Goal: Transaction & Acquisition: Book appointment/travel/reservation

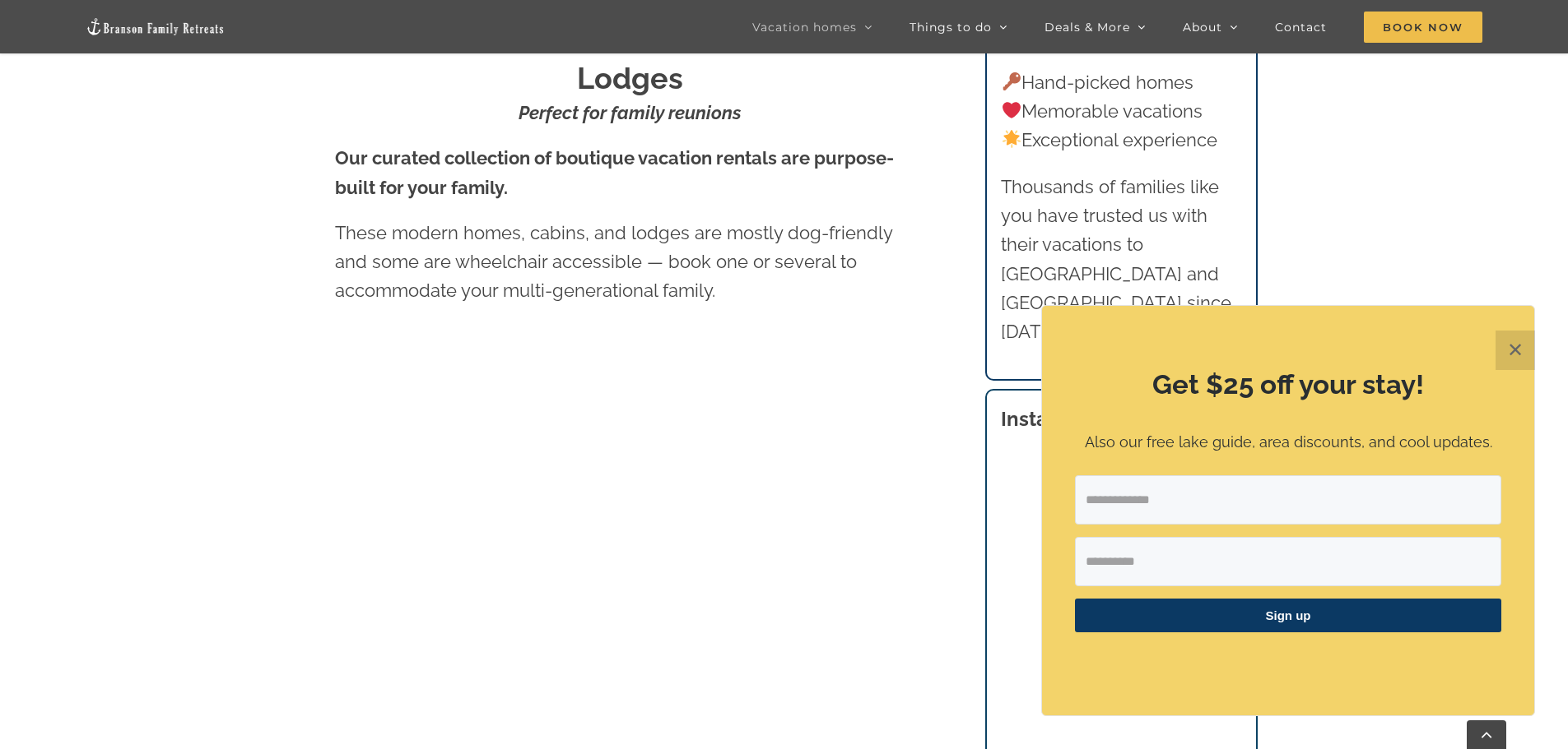
scroll to position [1037, 0]
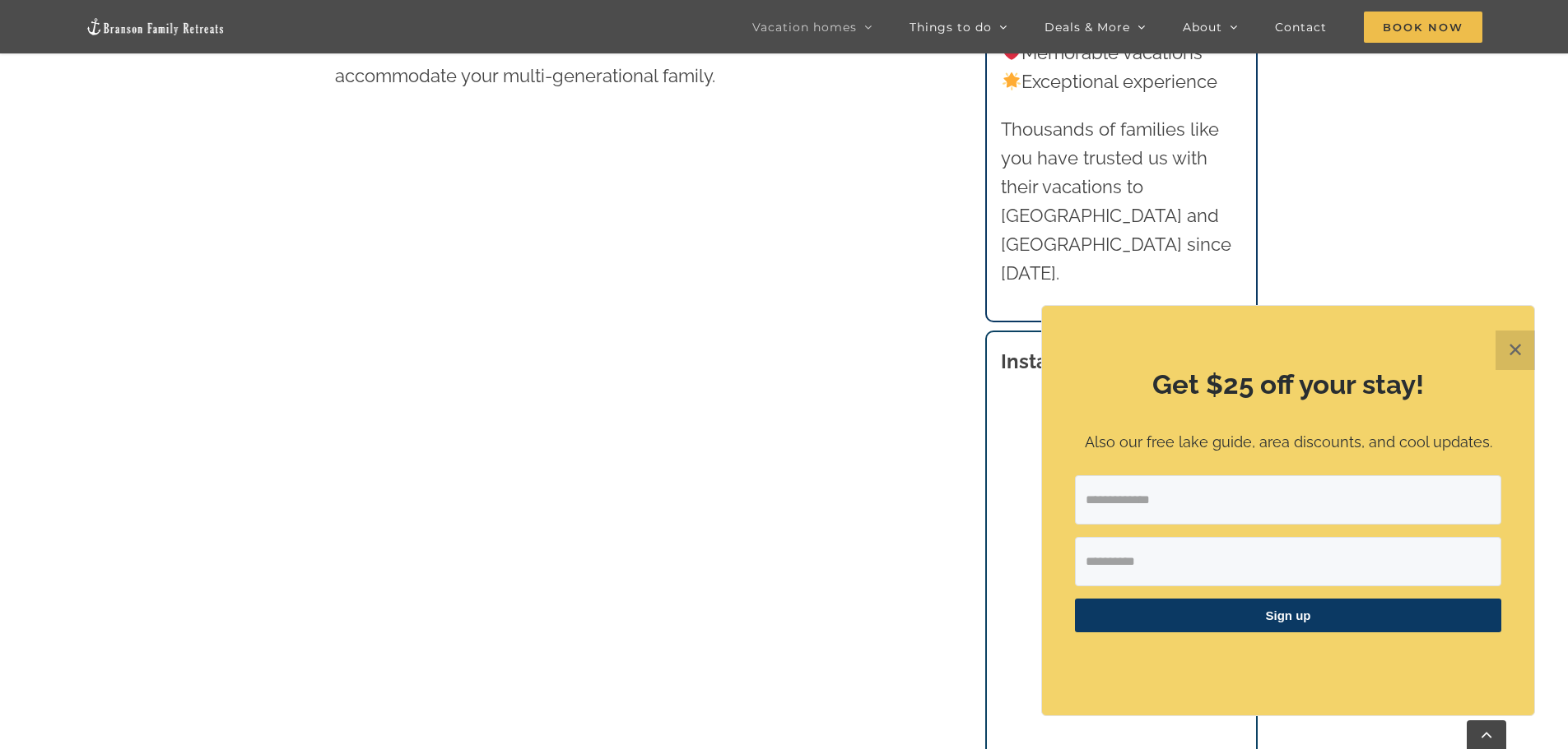
click at [1515, 351] on button "✕" at bounding box center [1515, 351] width 39 height 39
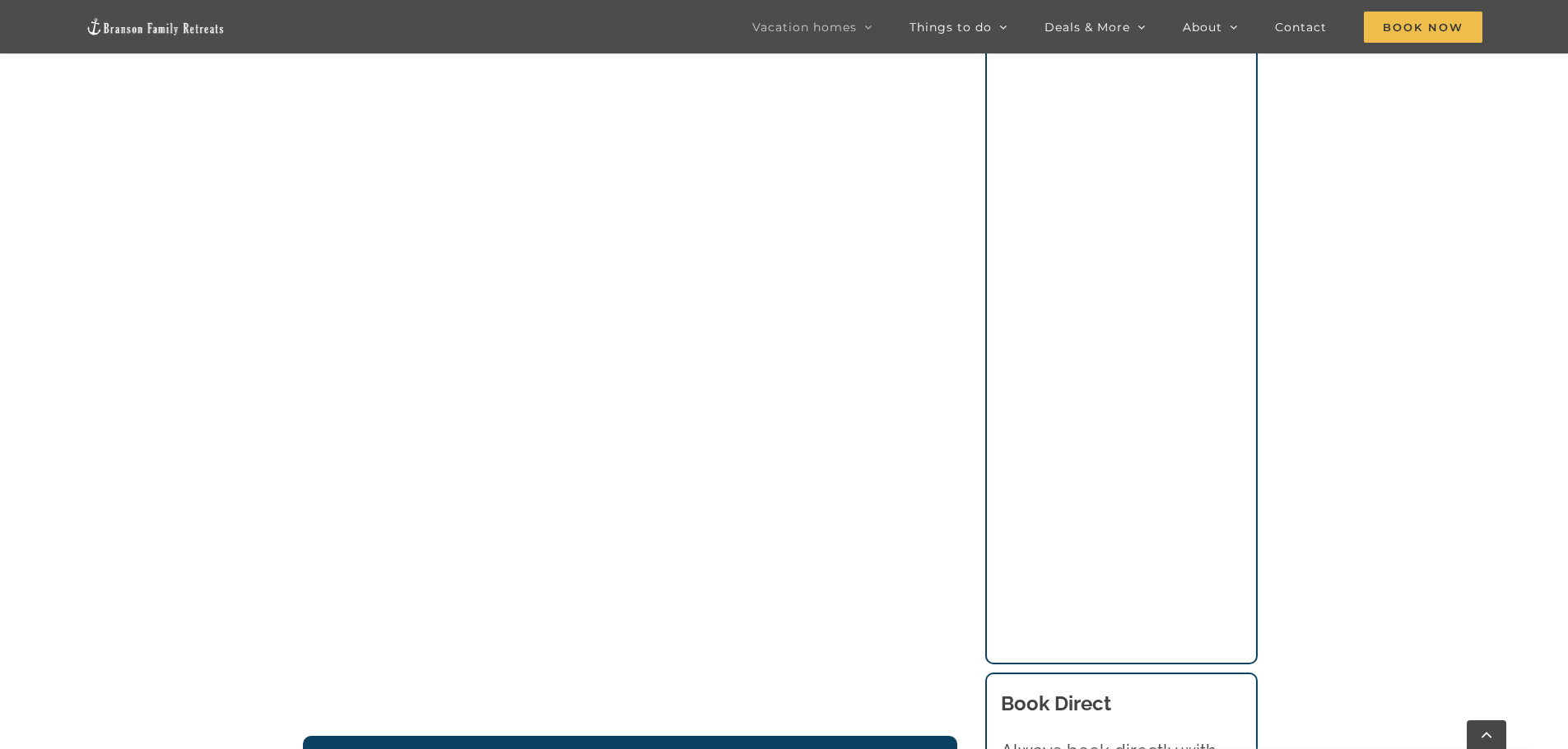
scroll to position [1284, 0]
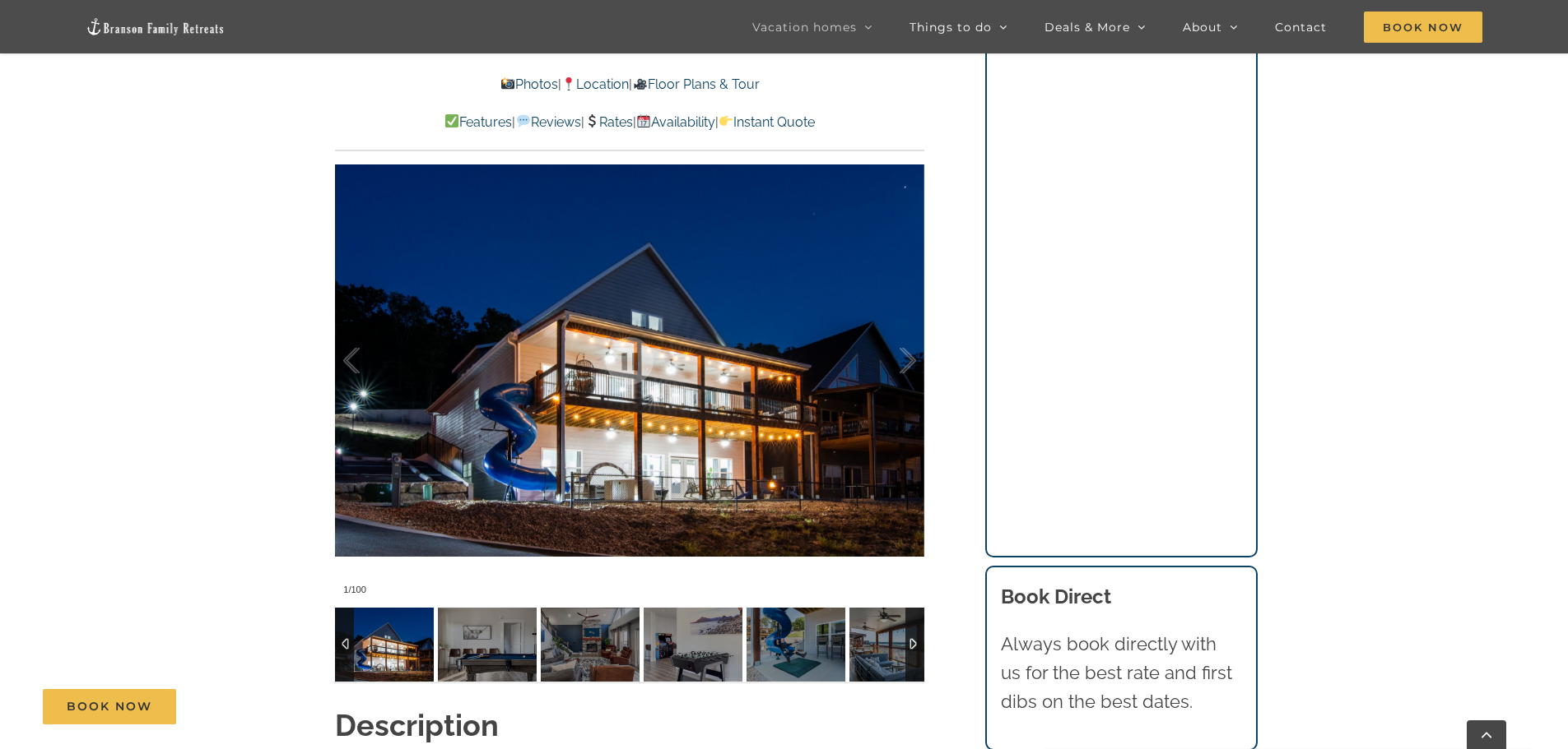
scroll to position [1316, 0]
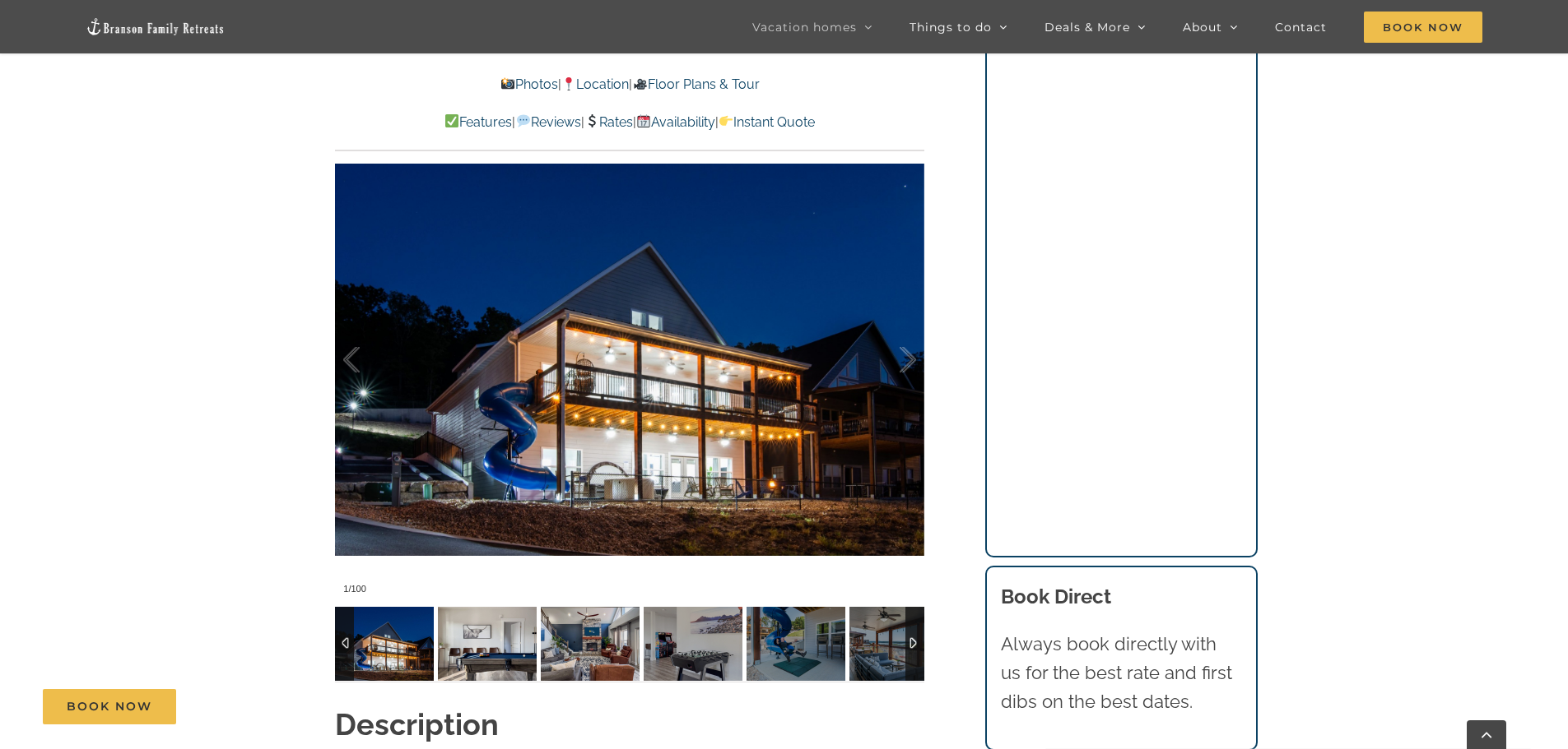
click at [464, 657] on img at bounding box center [487, 644] width 98 height 74
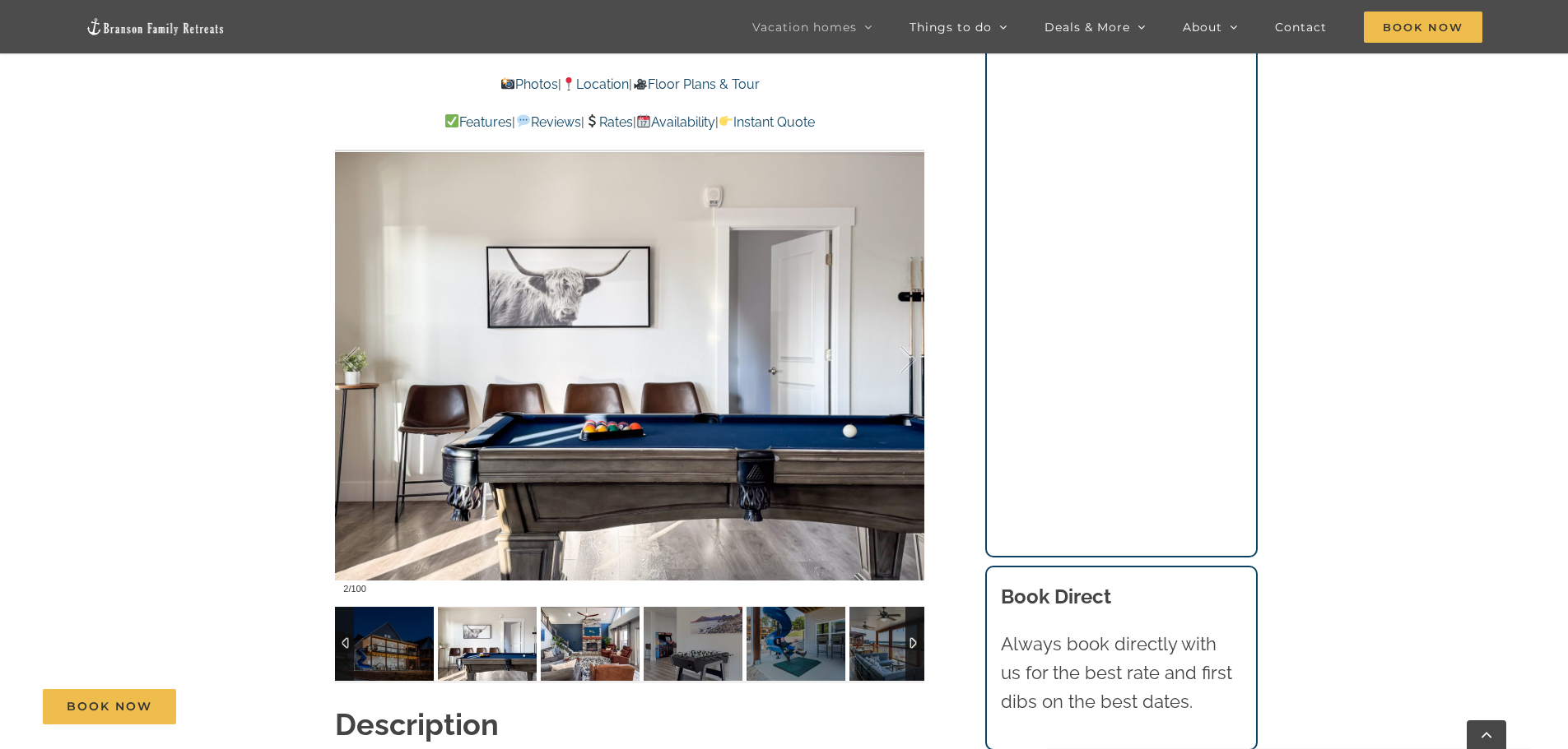
click at [583, 655] on img at bounding box center [589, 644] width 98 height 74
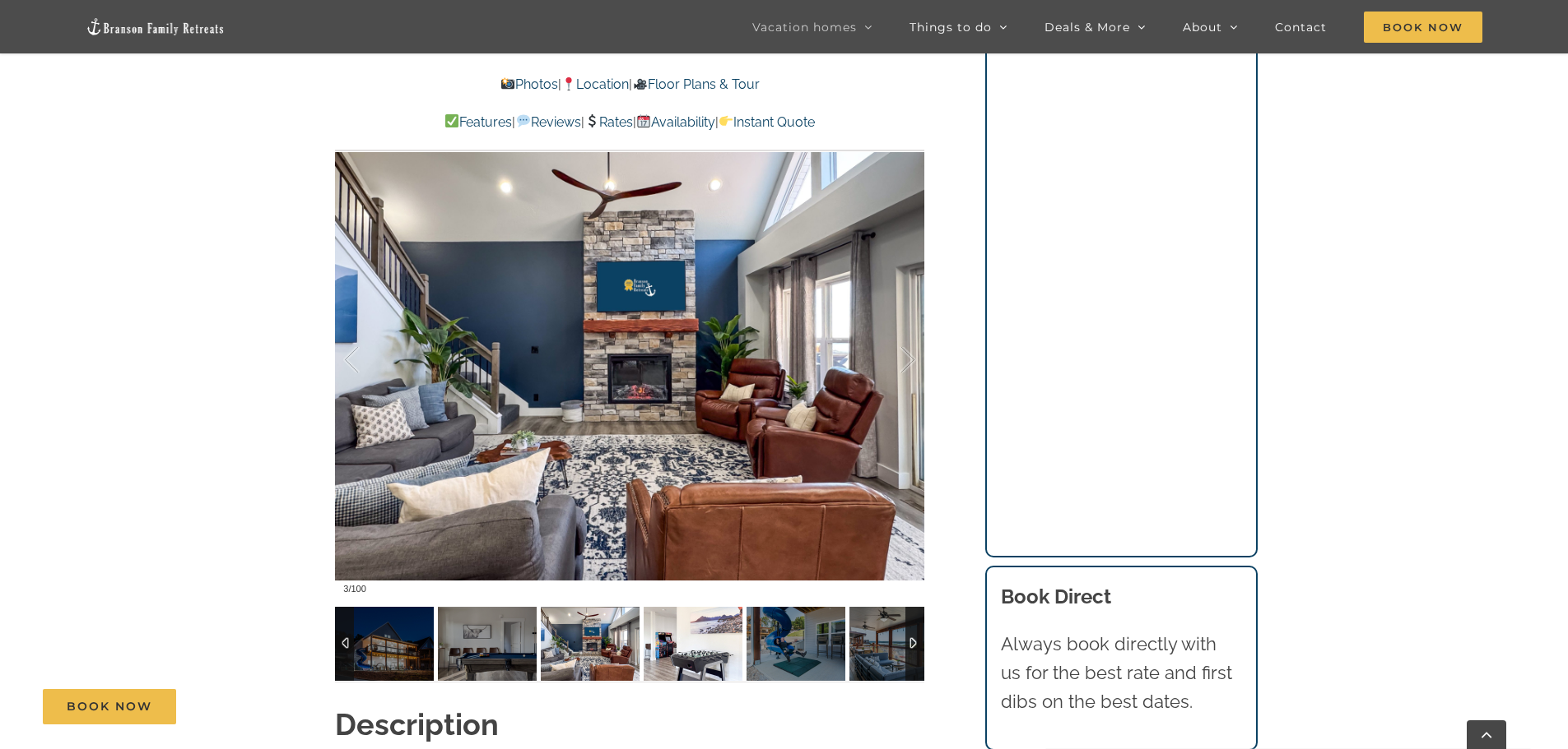
click at [662, 652] on img at bounding box center [692, 644] width 98 height 74
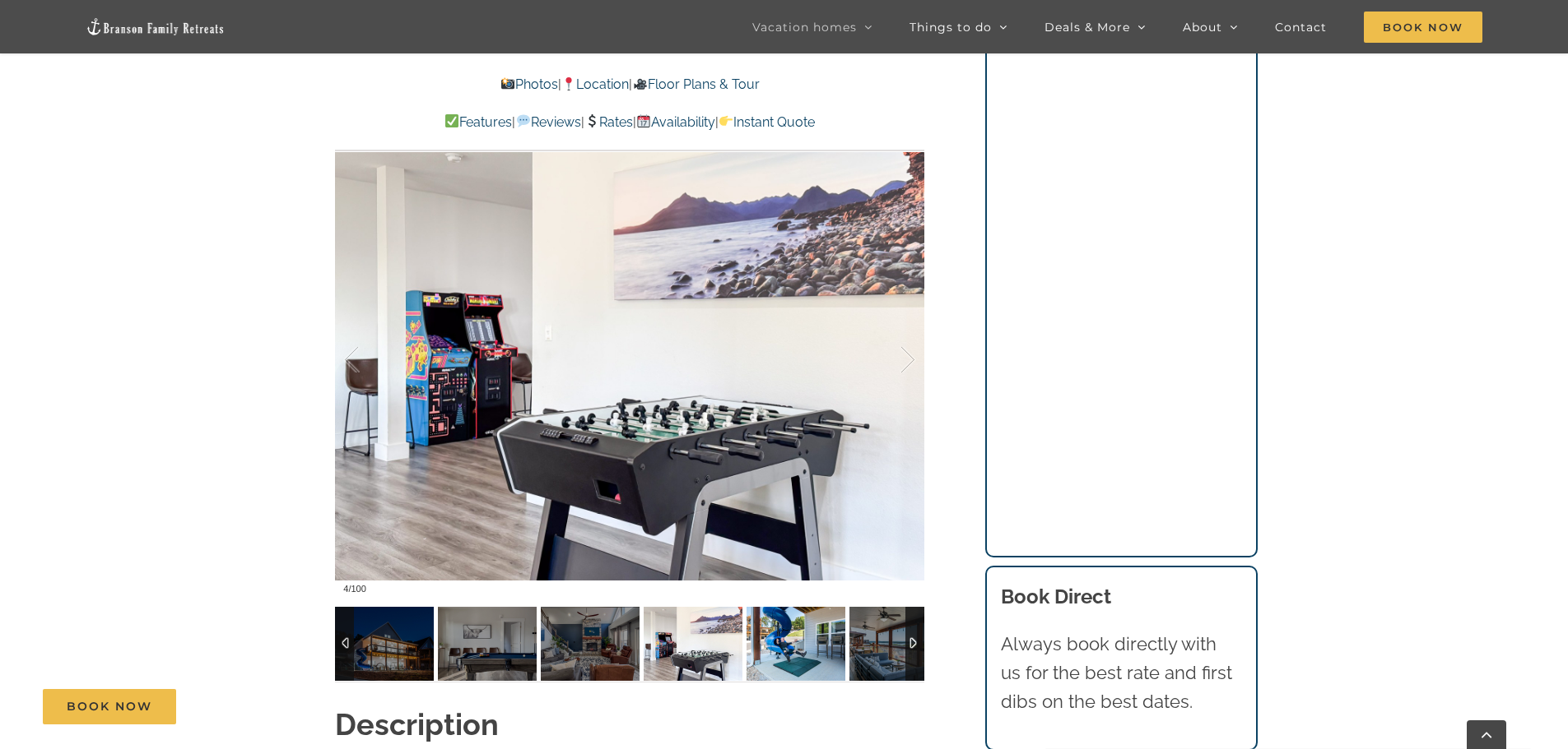
click at [767, 640] on img at bounding box center [796, 644] width 98 height 74
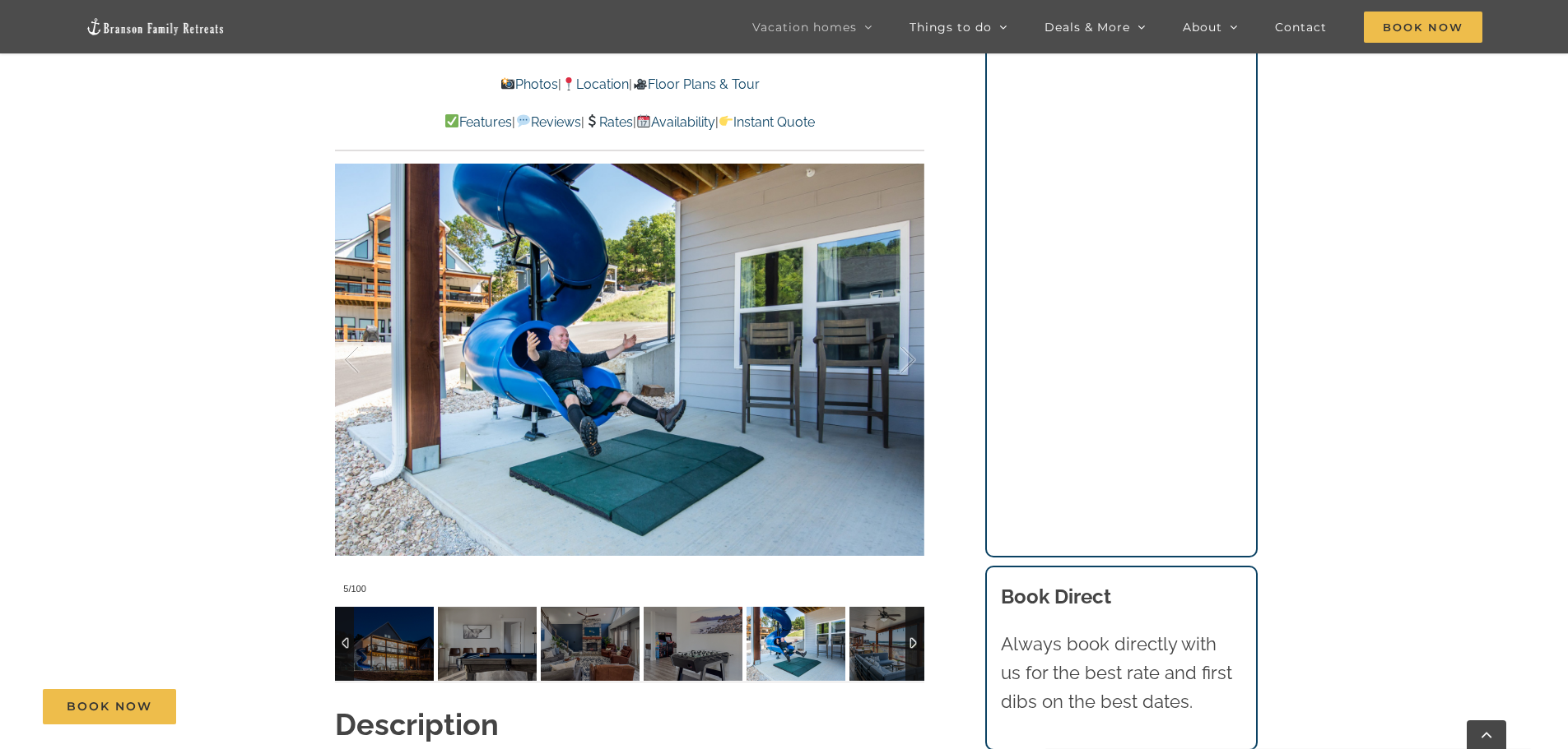
click at [912, 644] on div at bounding box center [914, 644] width 19 height 74
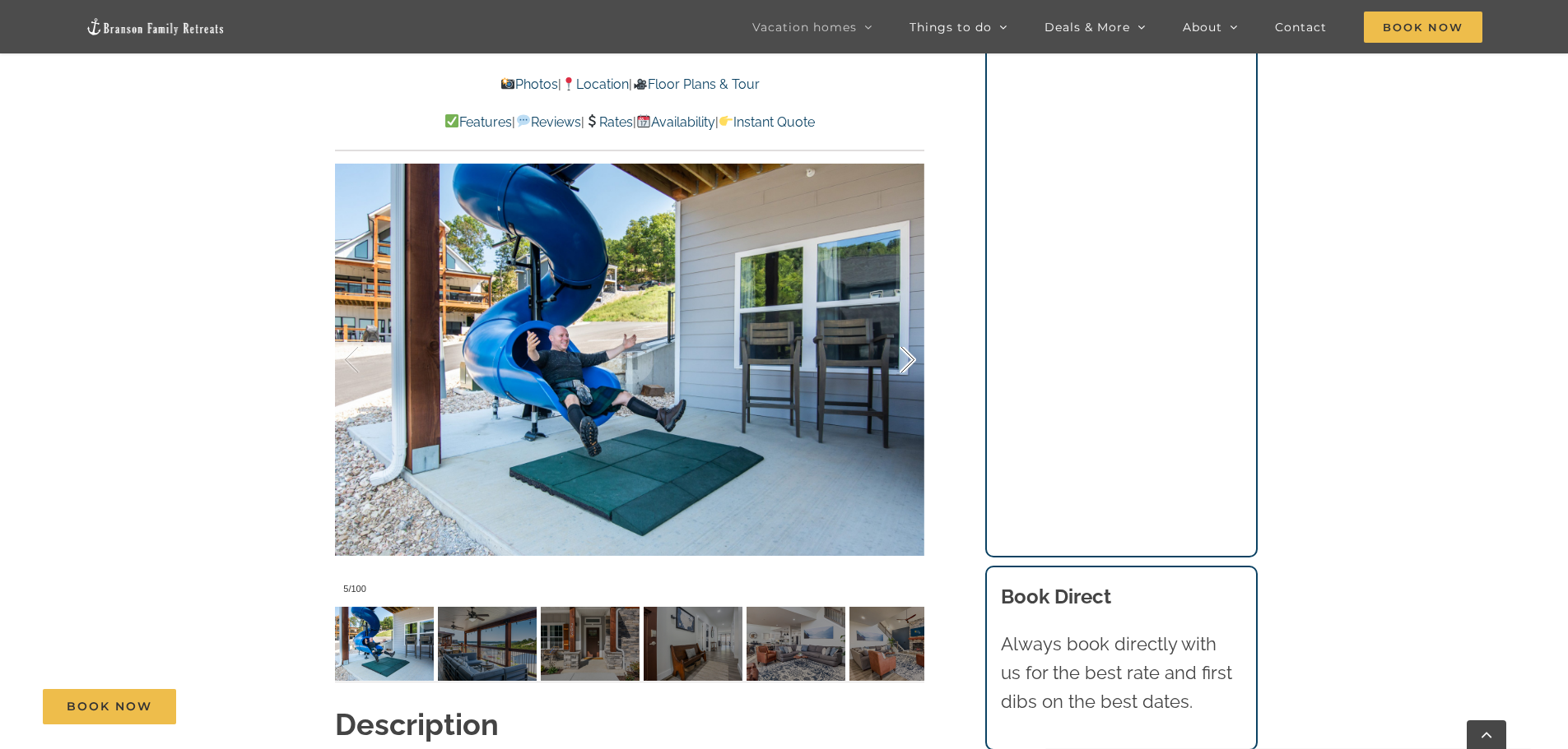
click at [911, 357] on div at bounding box center [891, 360] width 51 height 102
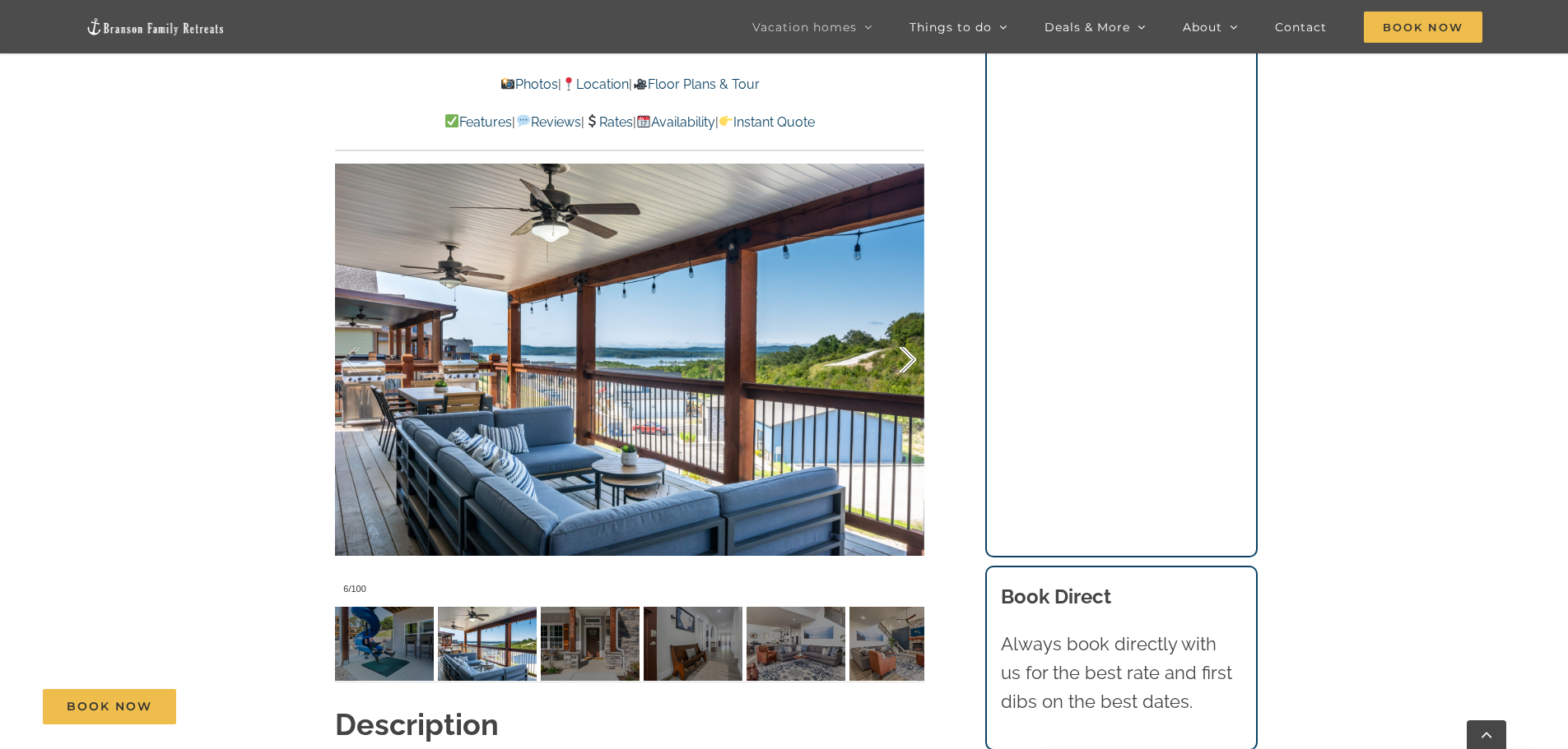
click at [911, 357] on div at bounding box center [891, 360] width 51 height 102
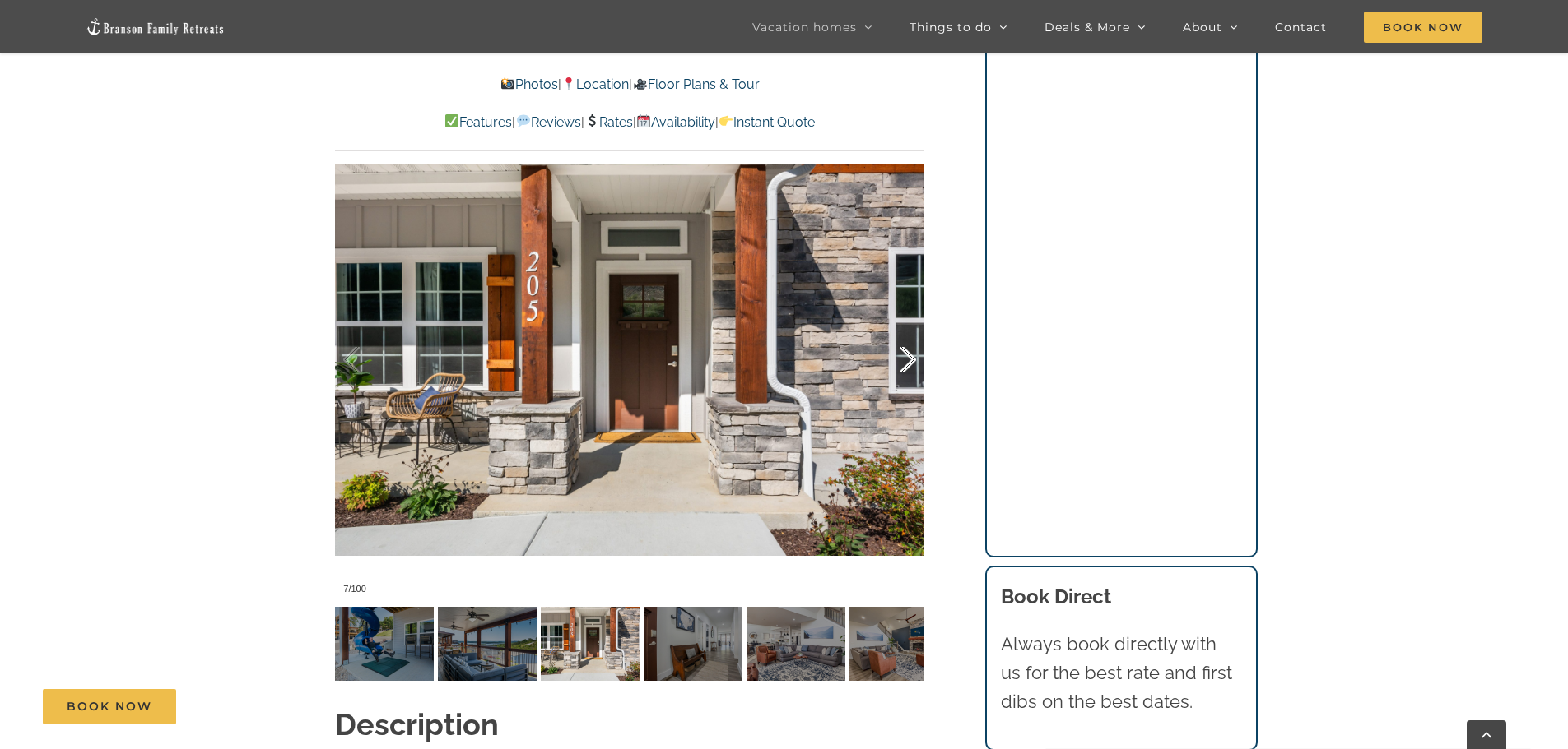
click at [911, 357] on div at bounding box center [891, 360] width 51 height 102
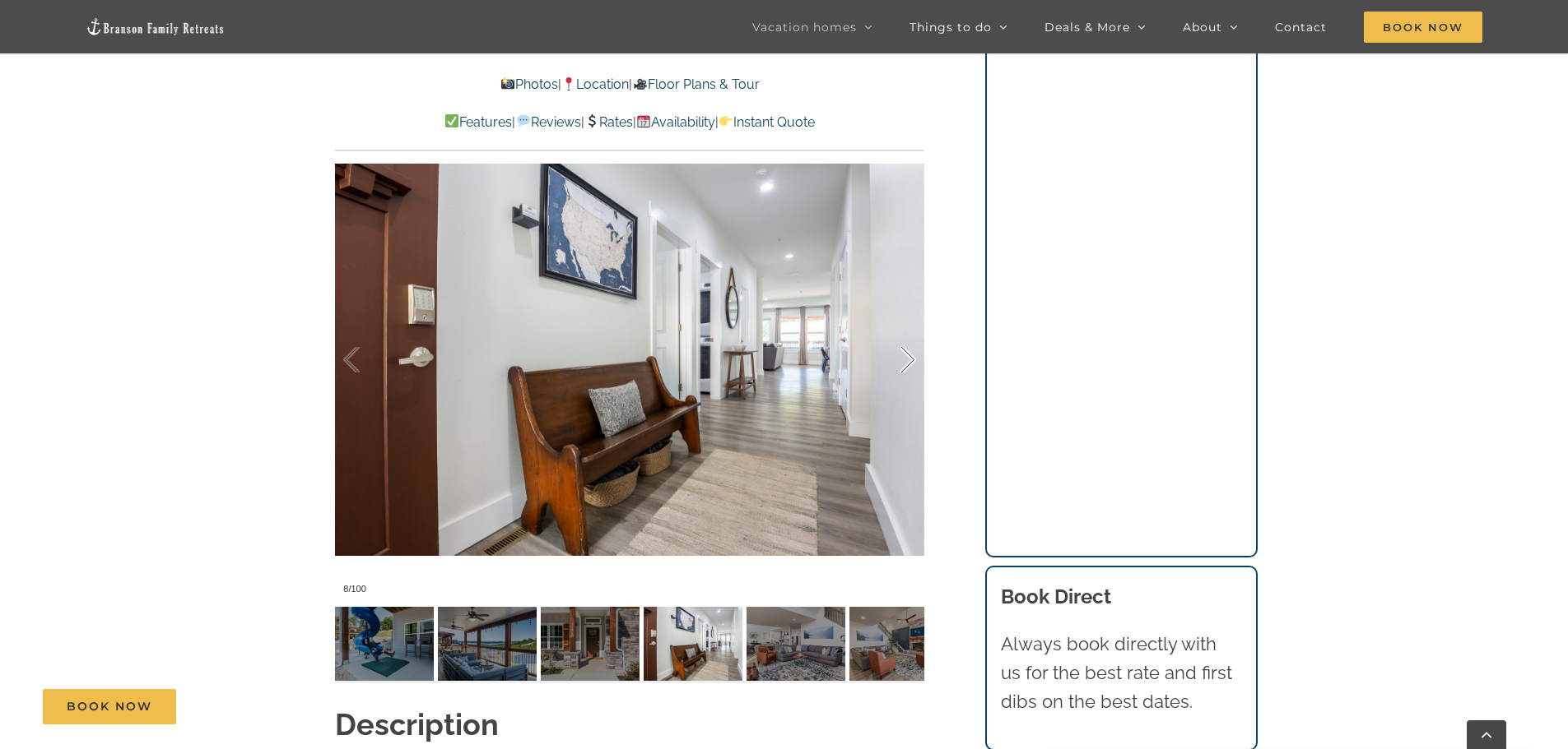
click at [911, 357] on div at bounding box center [891, 360] width 51 height 102
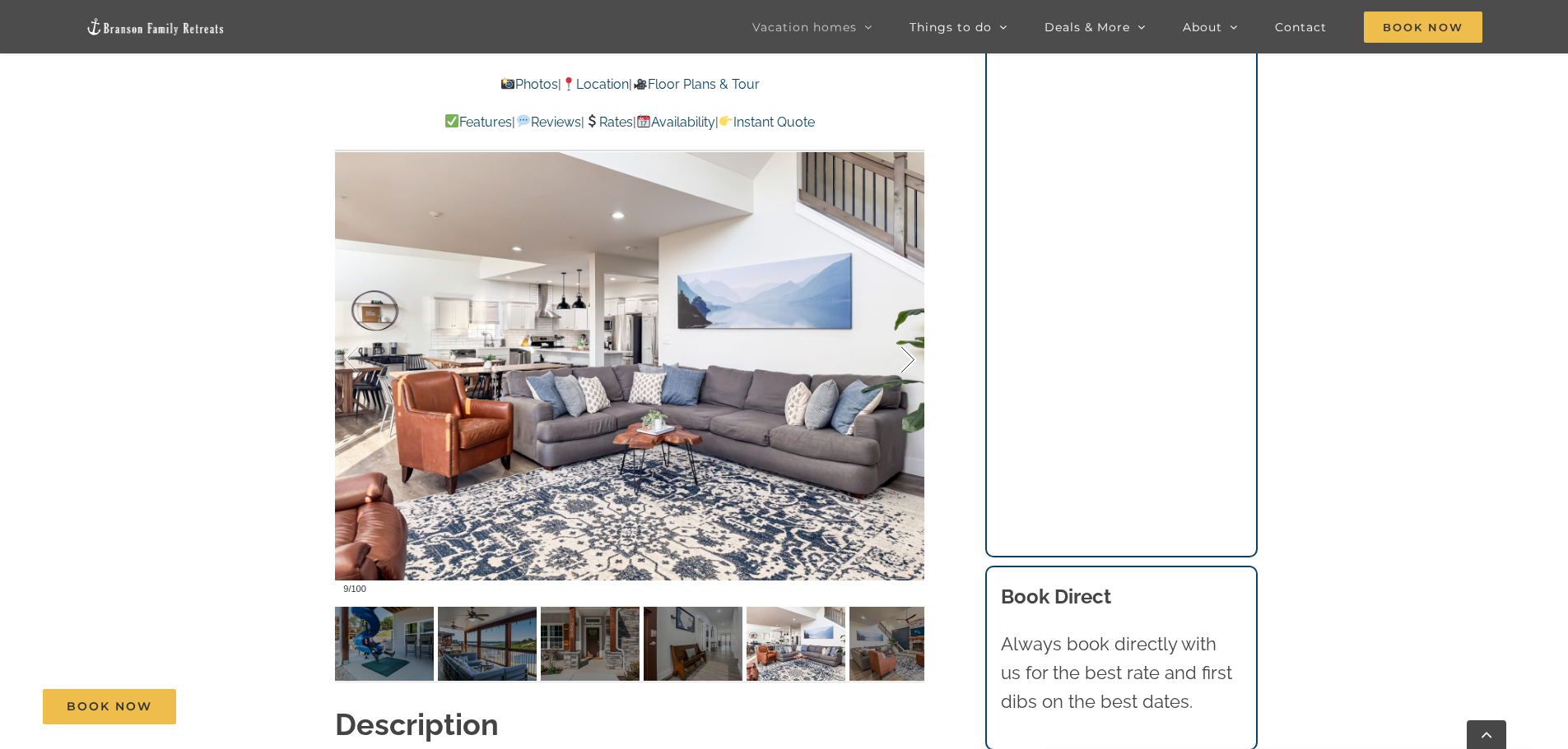
click at [911, 357] on div at bounding box center [891, 360] width 51 height 102
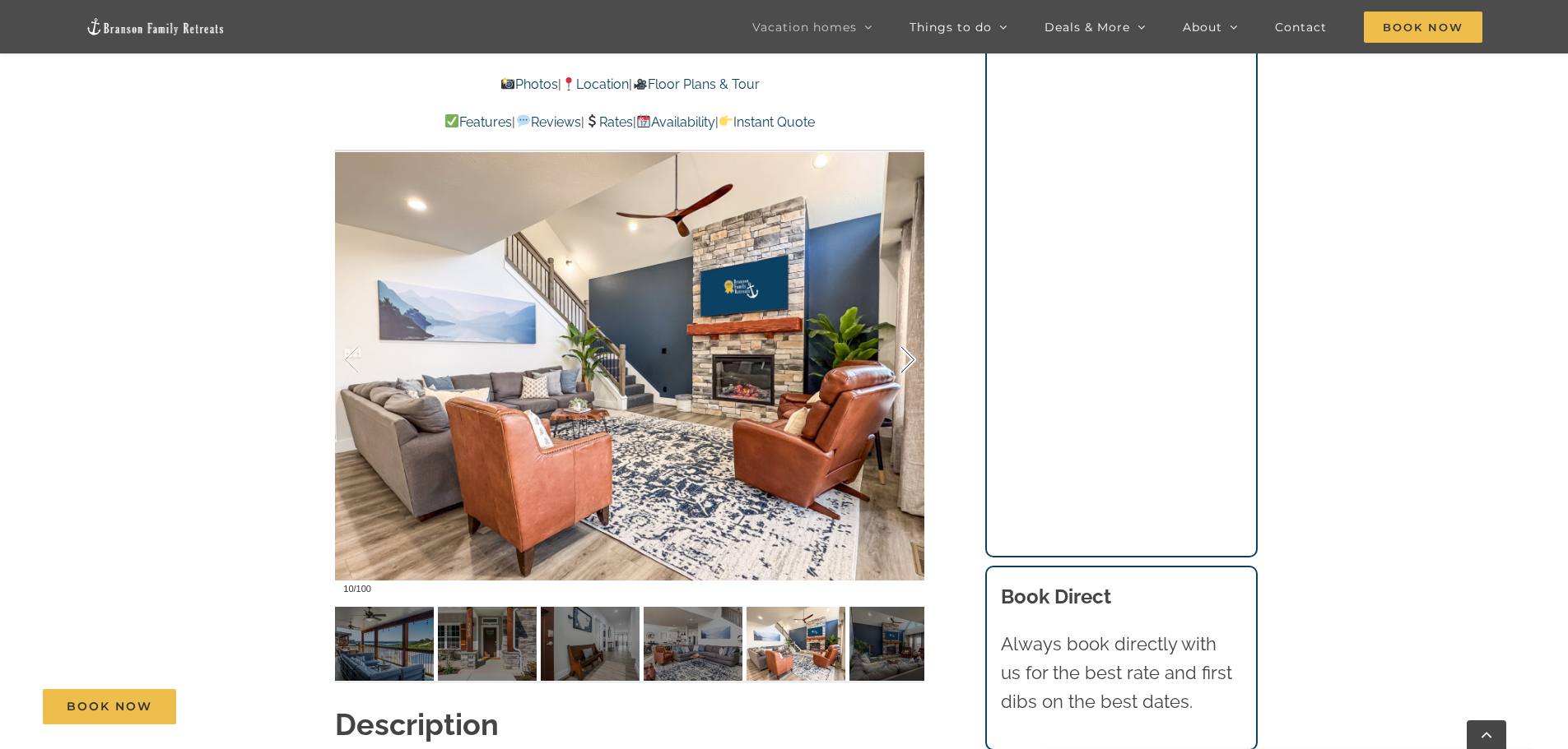
click at [911, 357] on div at bounding box center [891, 360] width 51 height 102
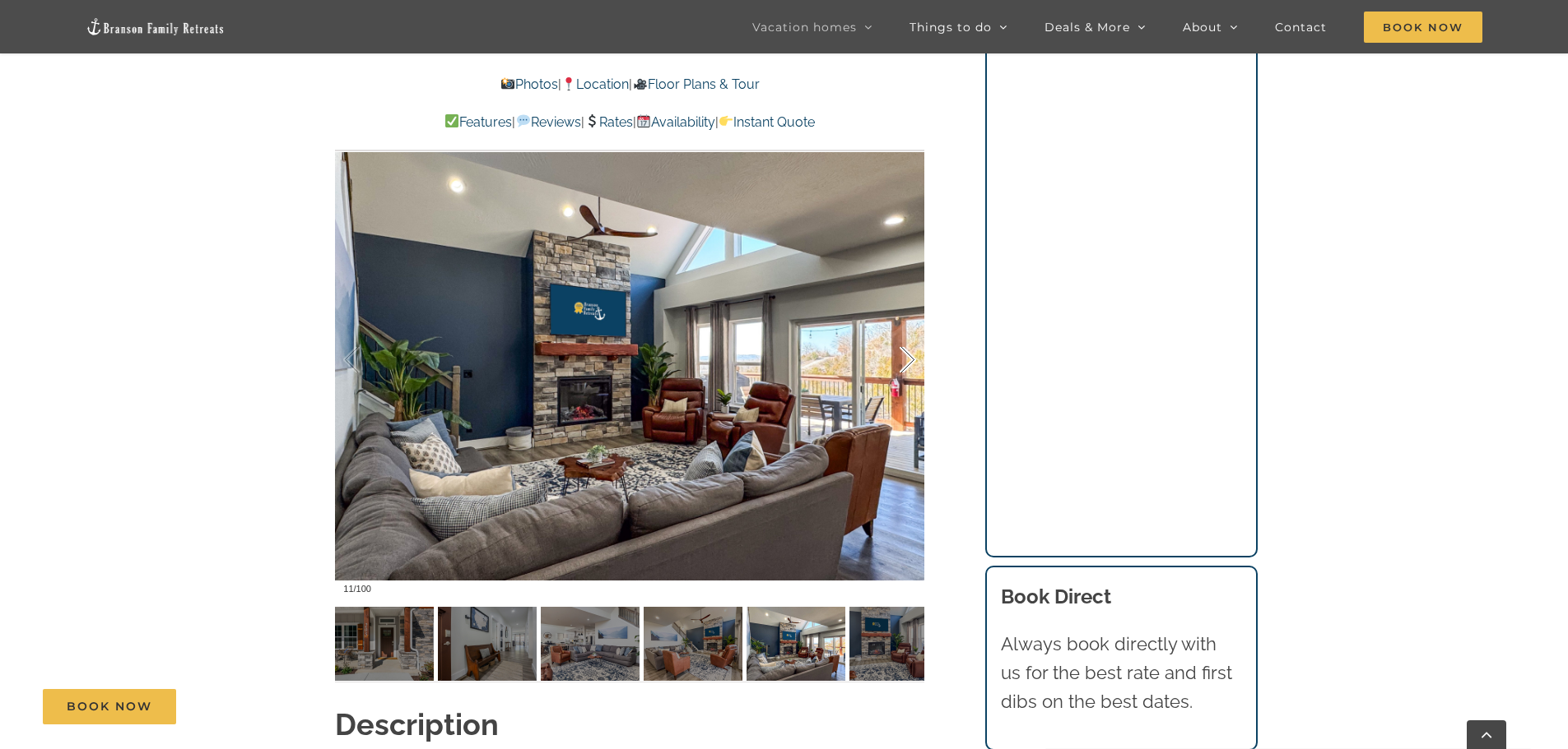
click at [911, 357] on div at bounding box center [891, 360] width 51 height 102
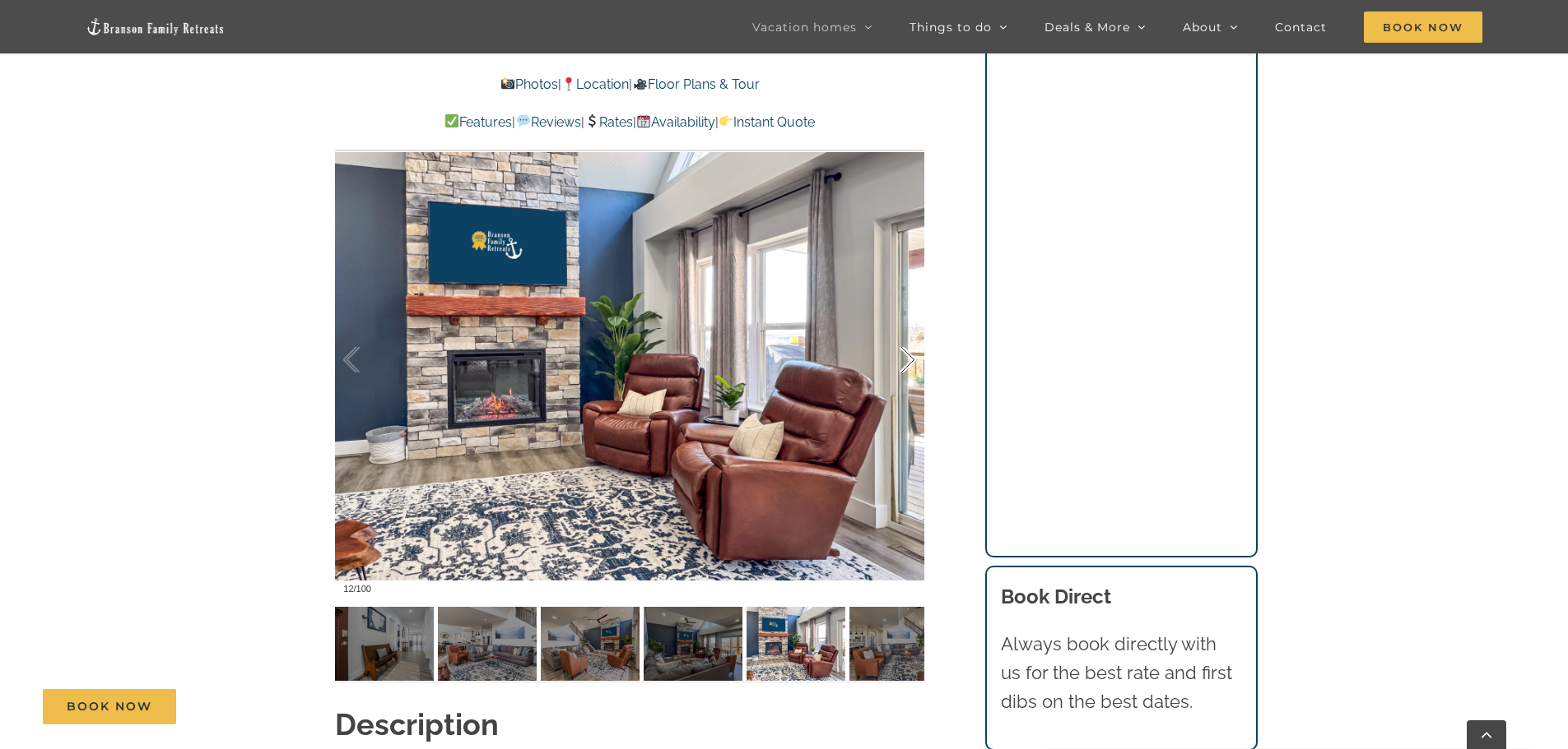
click at [911, 357] on div at bounding box center [891, 360] width 51 height 102
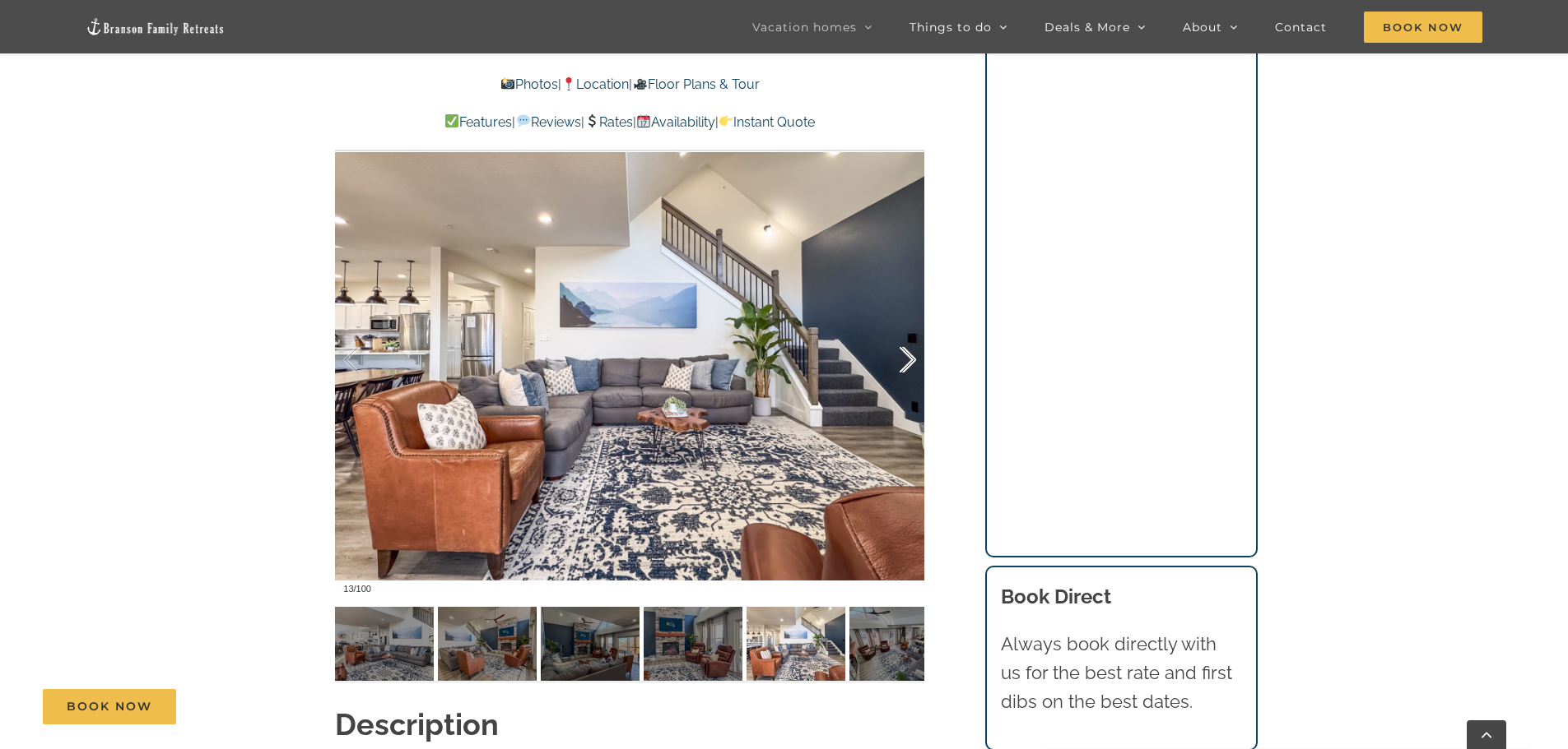
click at [911, 357] on div at bounding box center [891, 360] width 51 height 102
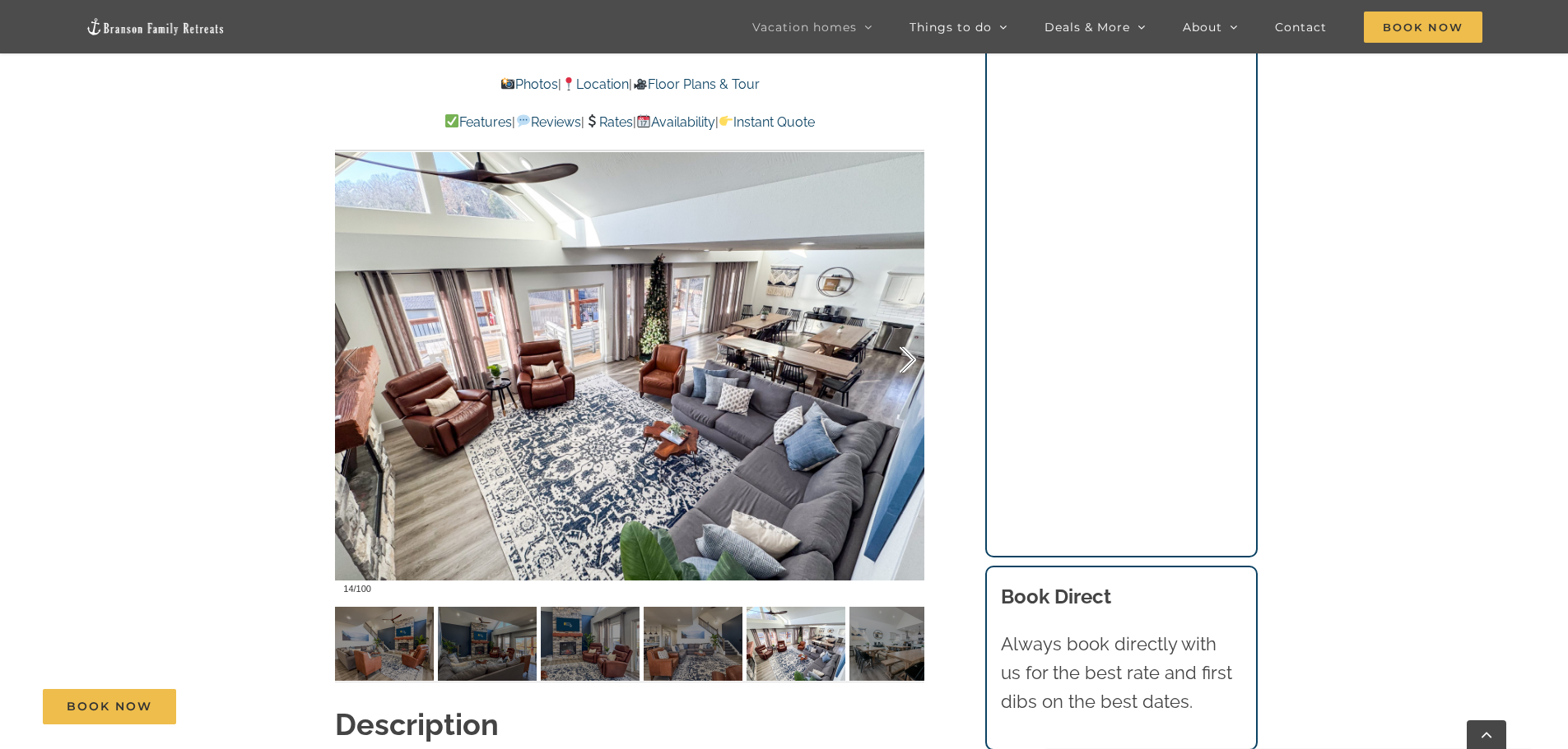
click at [911, 357] on div at bounding box center [891, 360] width 51 height 102
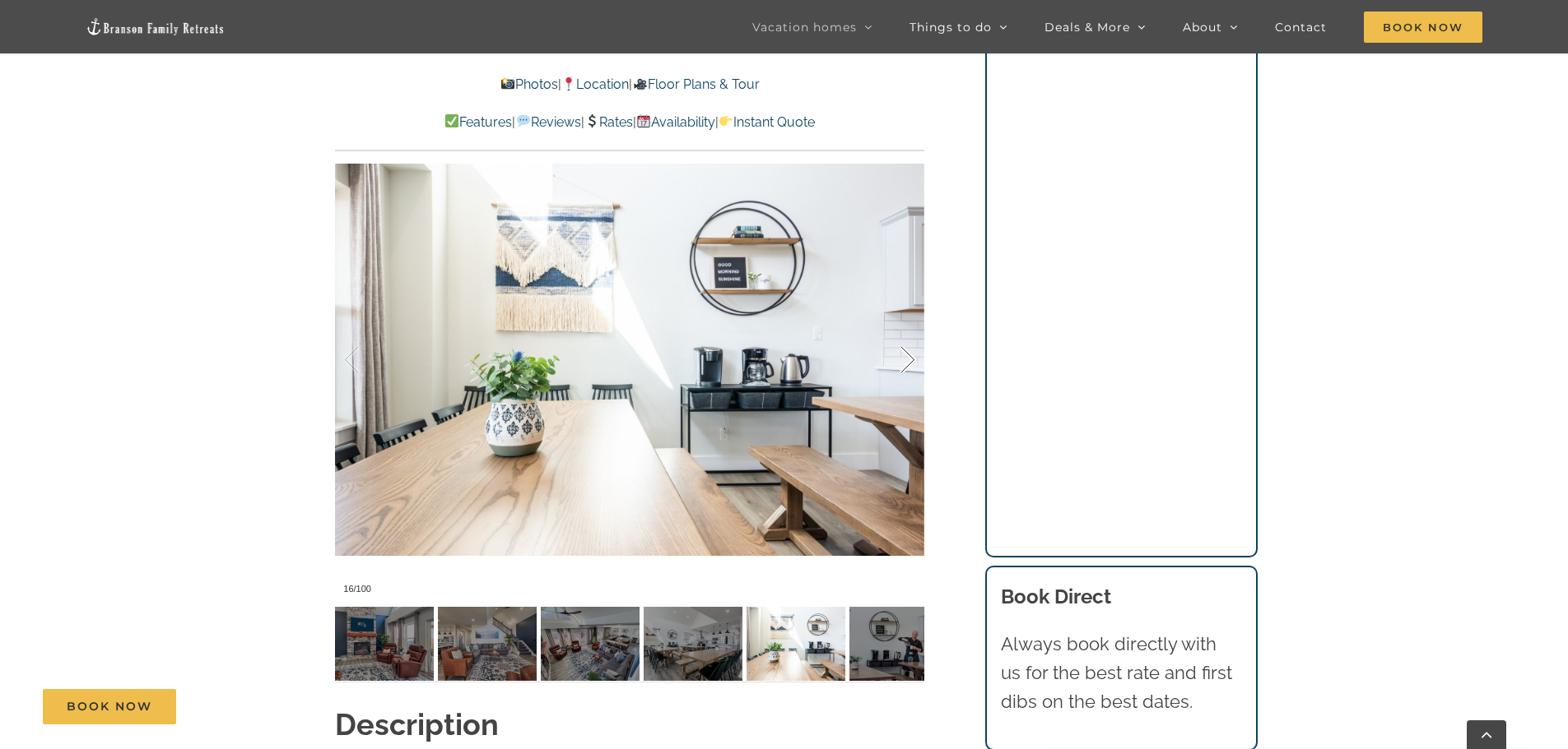
click at [911, 357] on div at bounding box center [891, 360] width 51 height 102
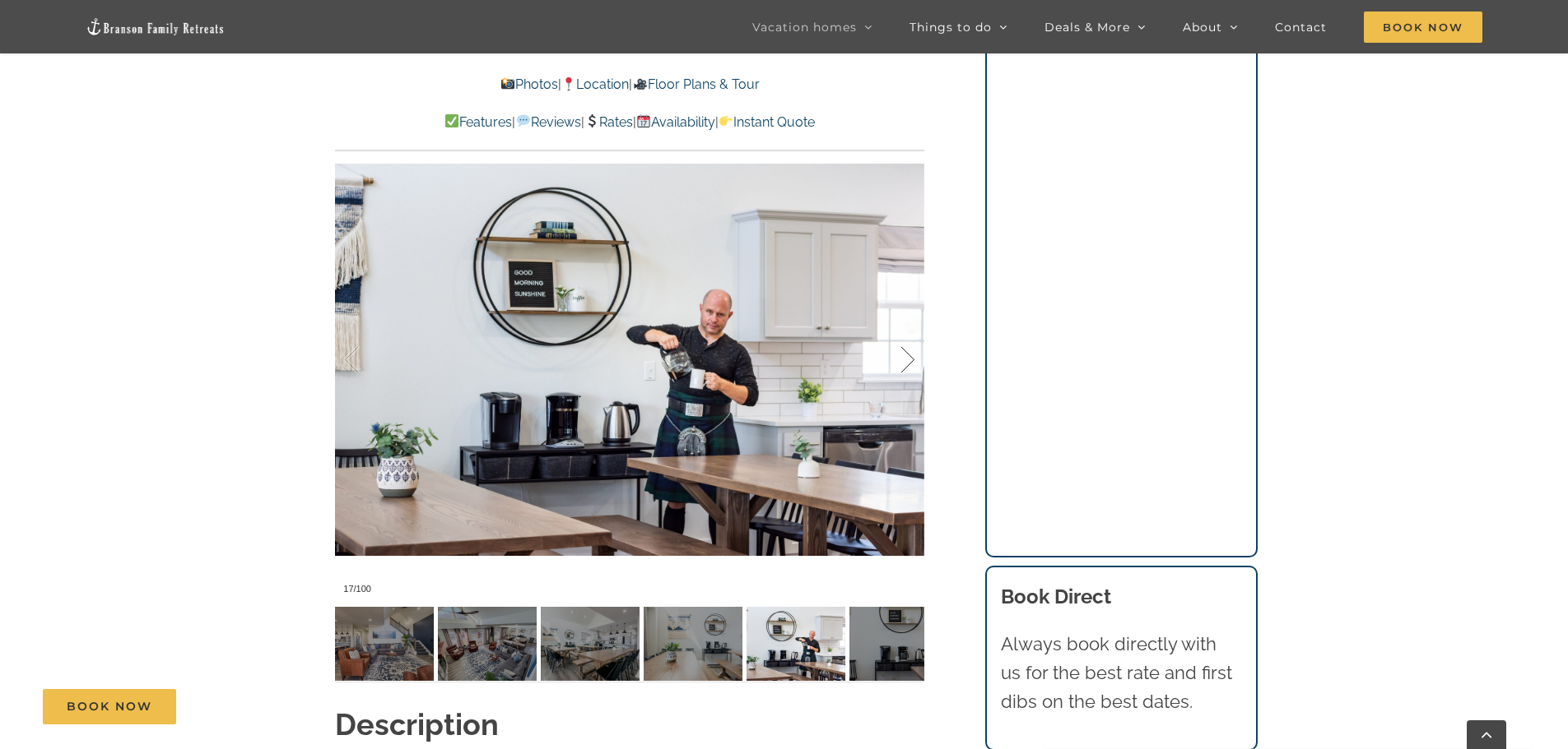
click at [911, 357] on div at bounding box center [891, 360] width 51 height 102
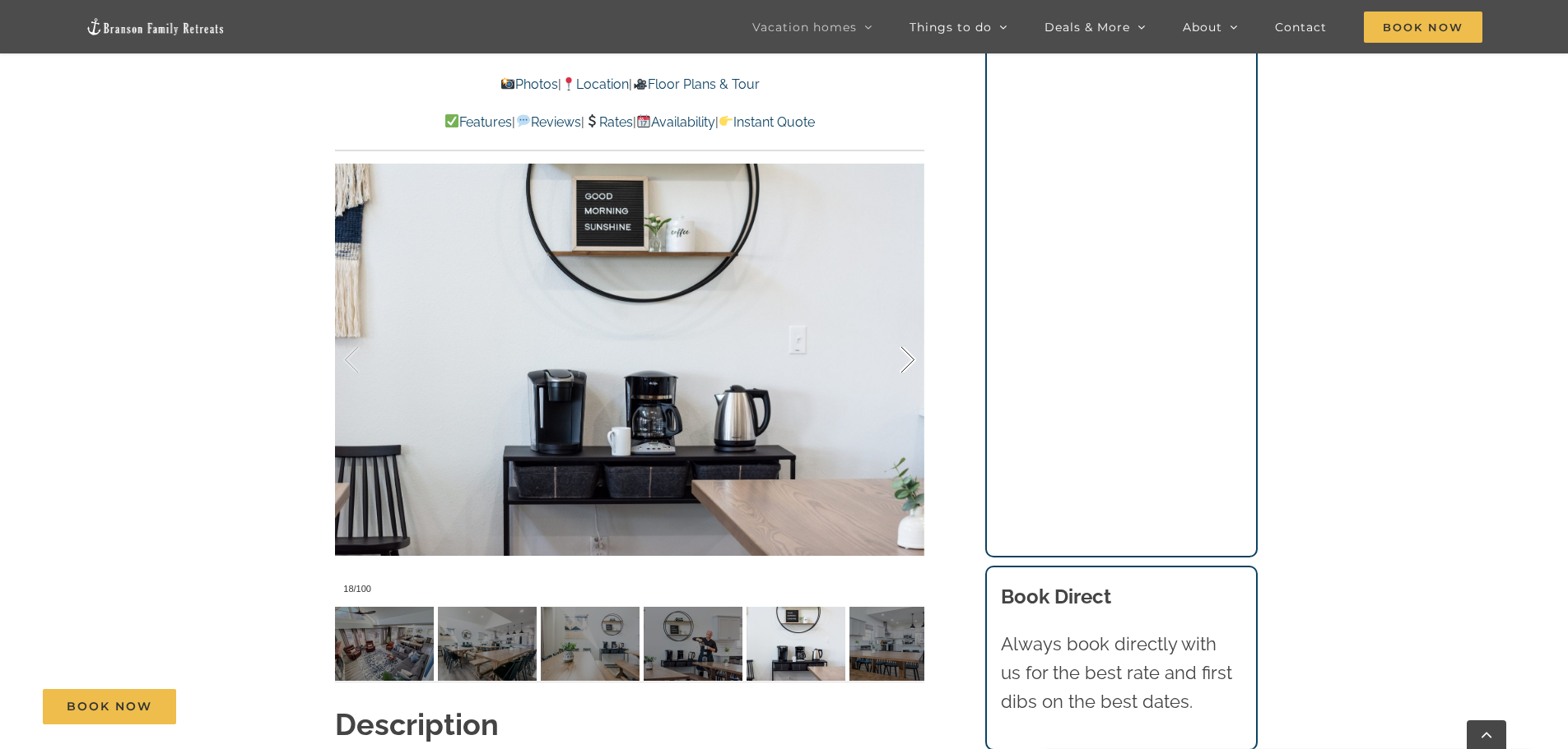
click at [911, 357] on div at bounding box center [891, 360] width 51 height 102
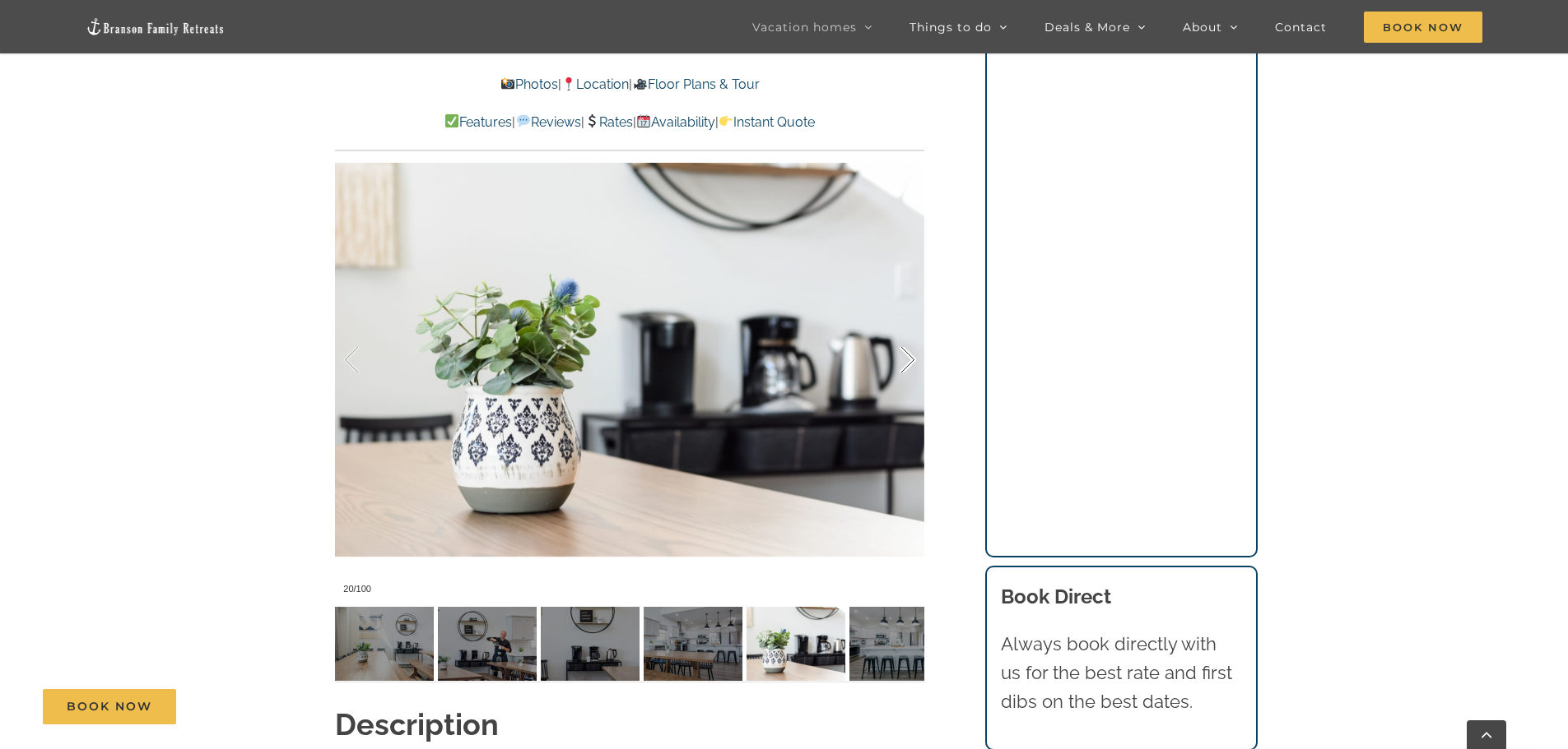
click at [911, 357] on div at bounding box center [891, 360] width 51 height 102
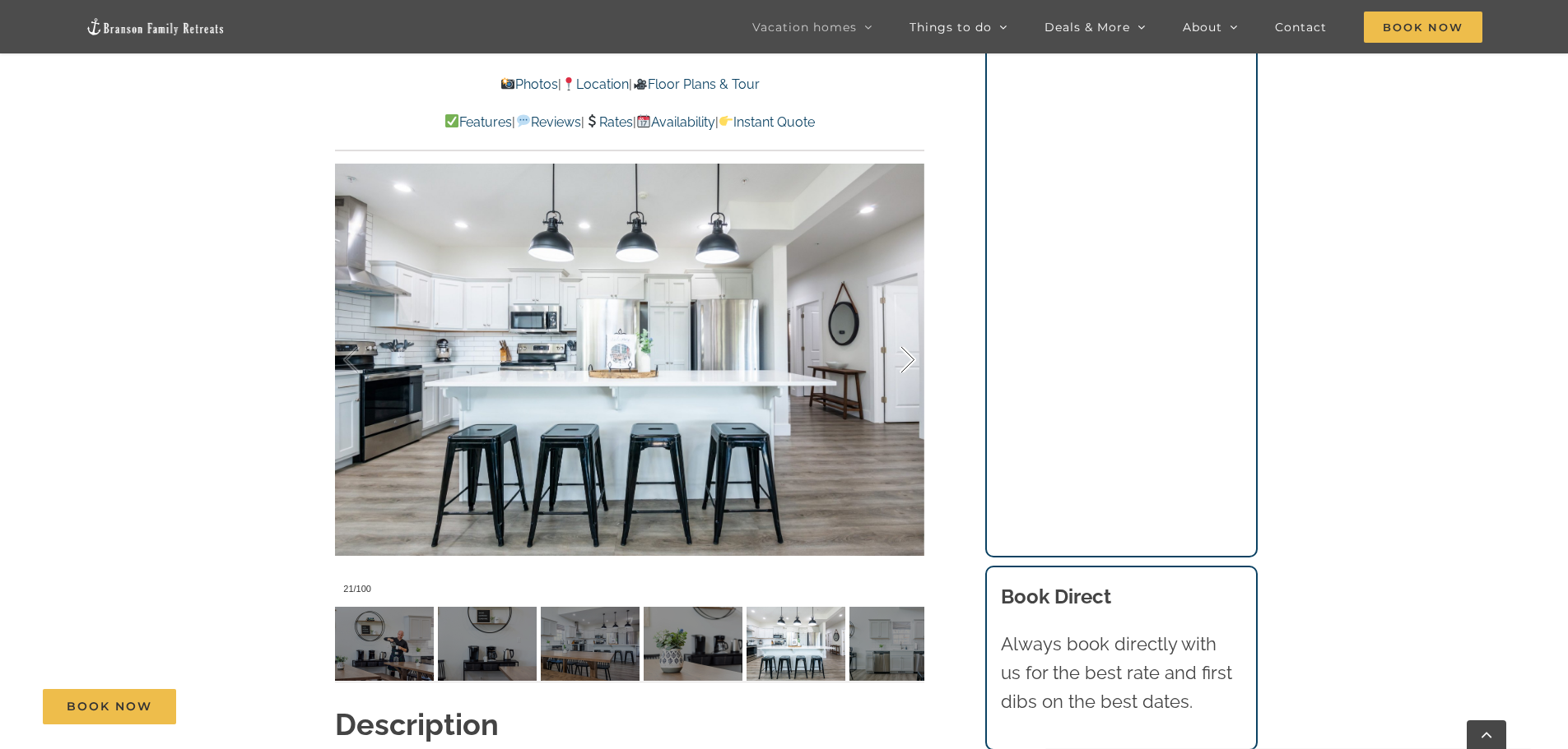
click at [911, 357] on div at bounding box center [891, 360] width 51 height 102
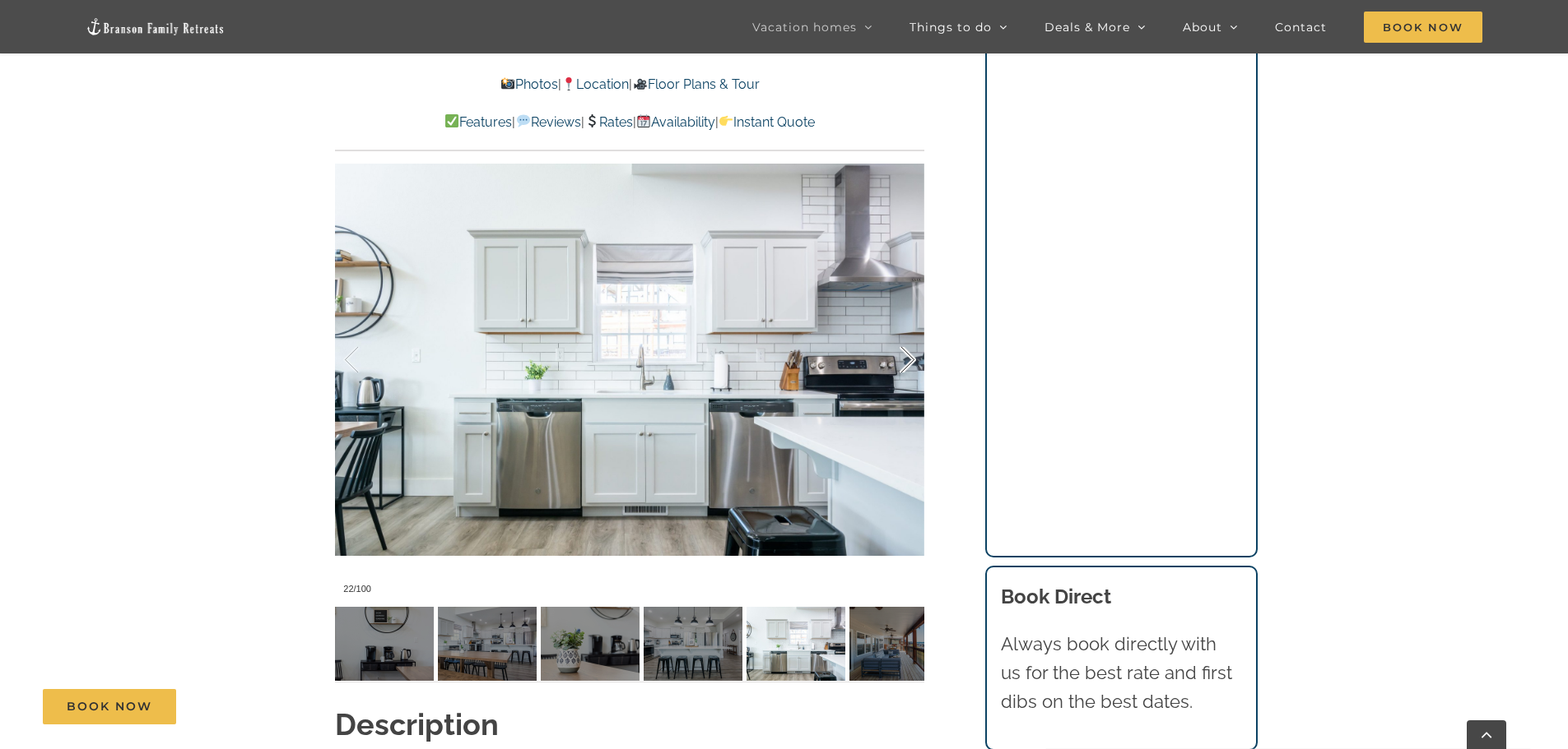
click at [911, 357] on div at bounding box center [891, 360] width 51 height 102
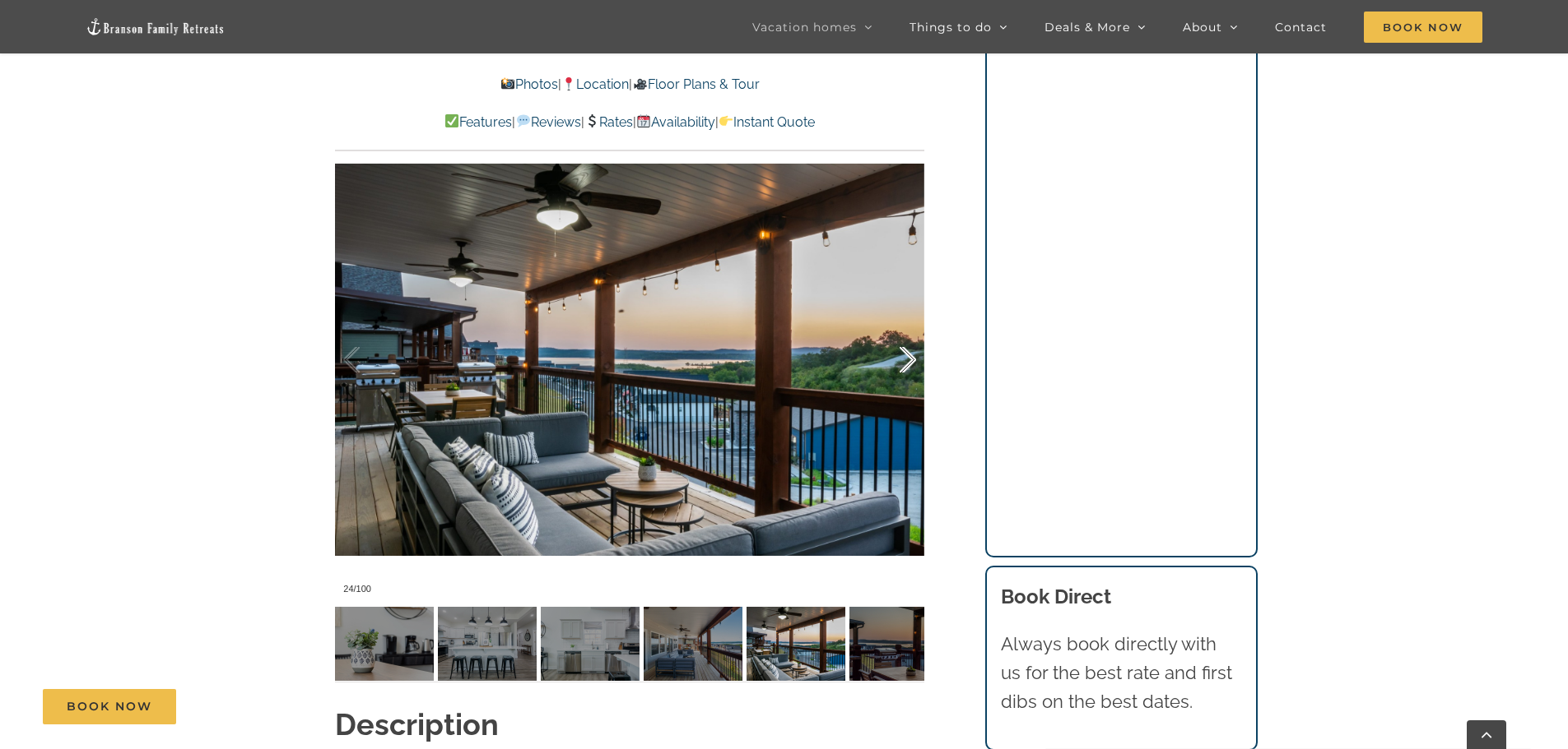
click at [911, 357] on div at bounding box center [891, 360] width 51 height 102
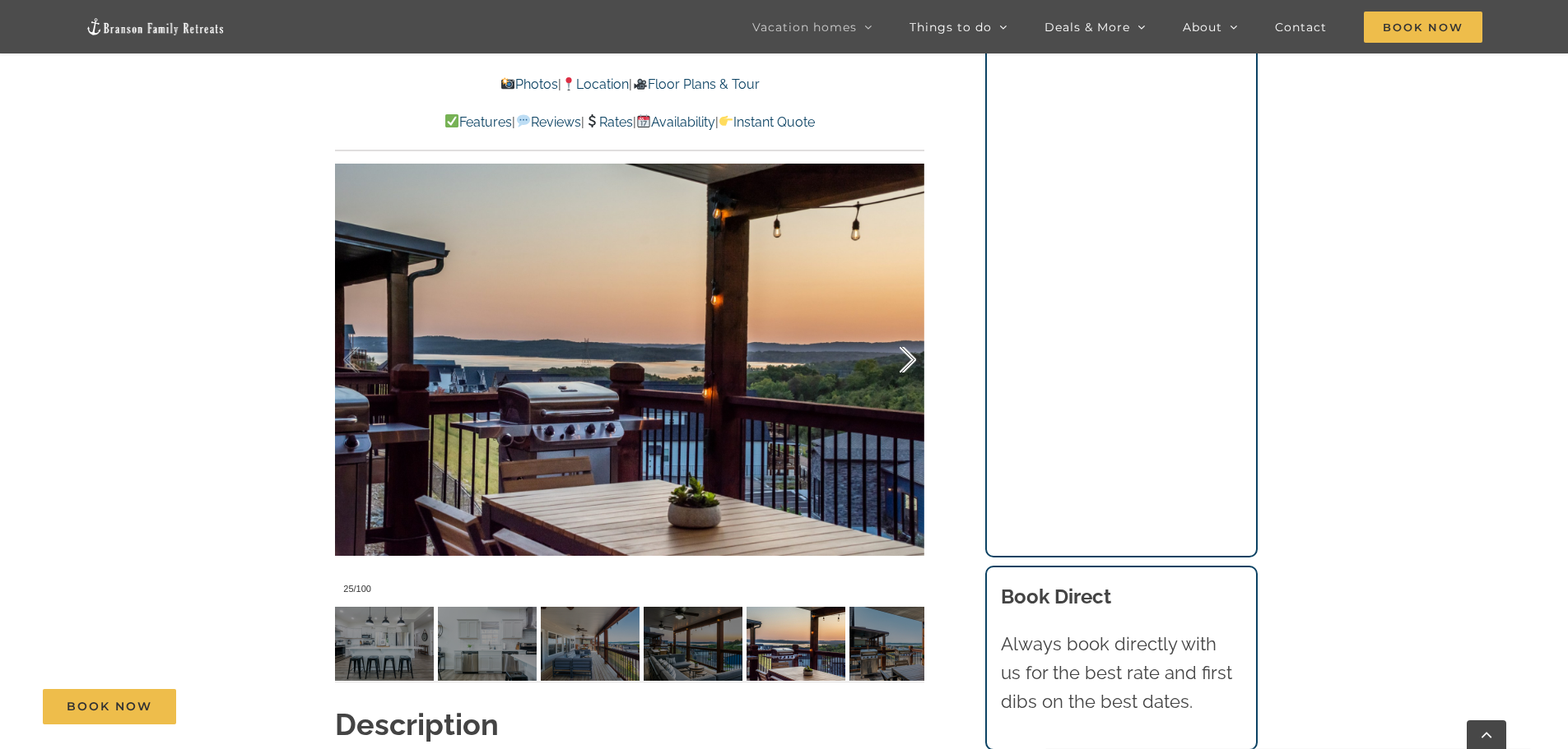
click at [911, 357] on div at bounding box center [891, 360] width 51 height 102
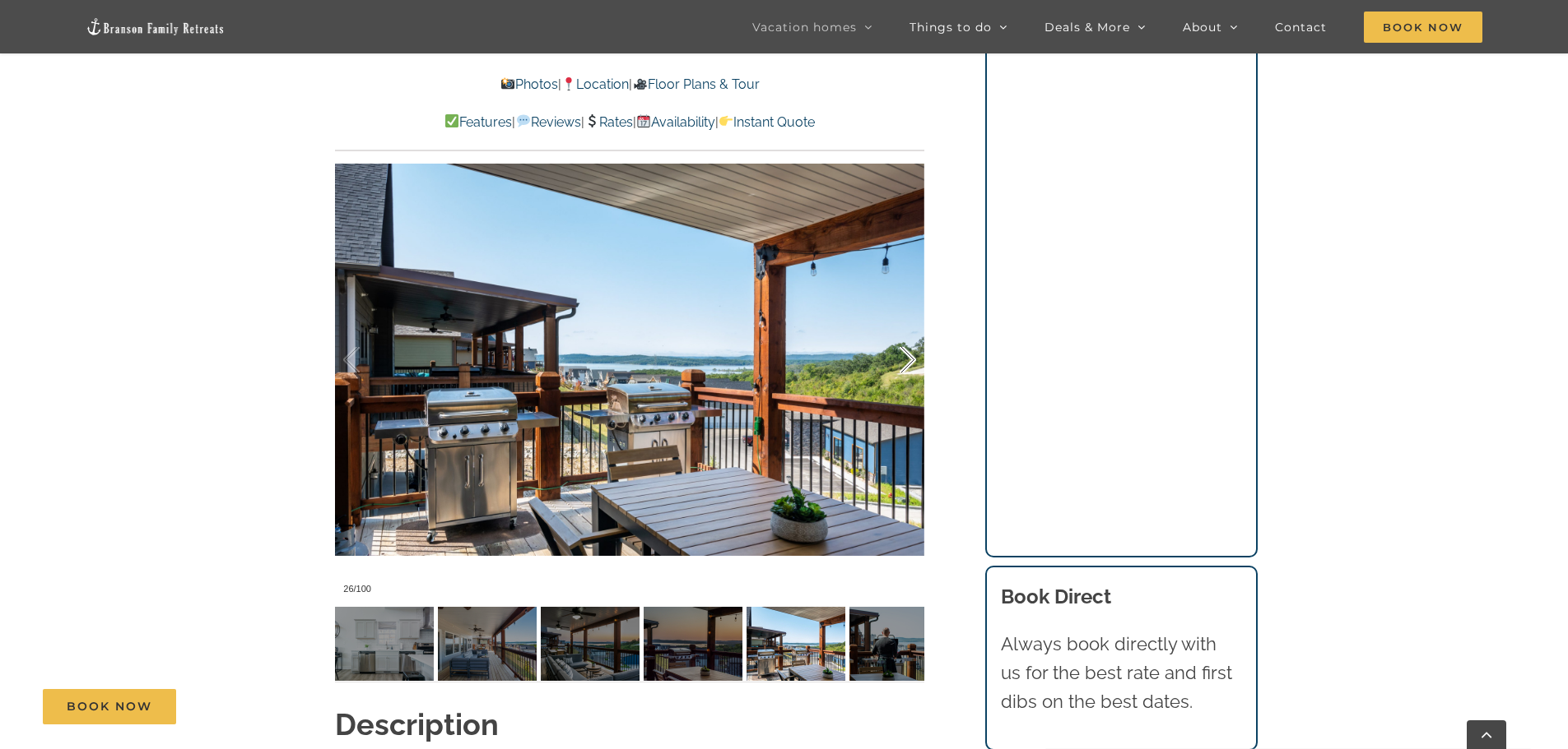
click at [911, 357] on div at bounding box center [891, 360] width 51 height 102
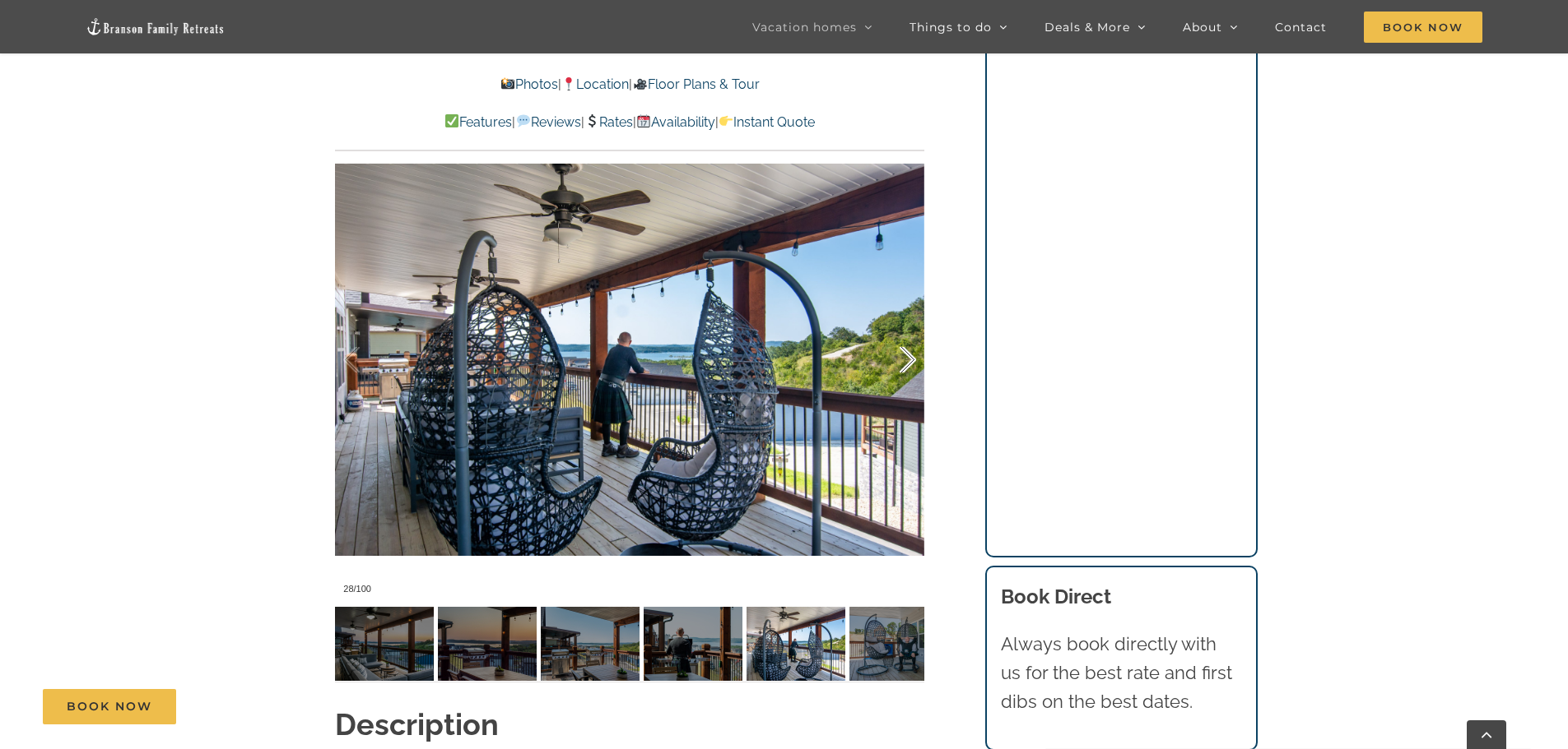
click at [911, 357] on div at bounding box center [891, 360] width 51 height 102
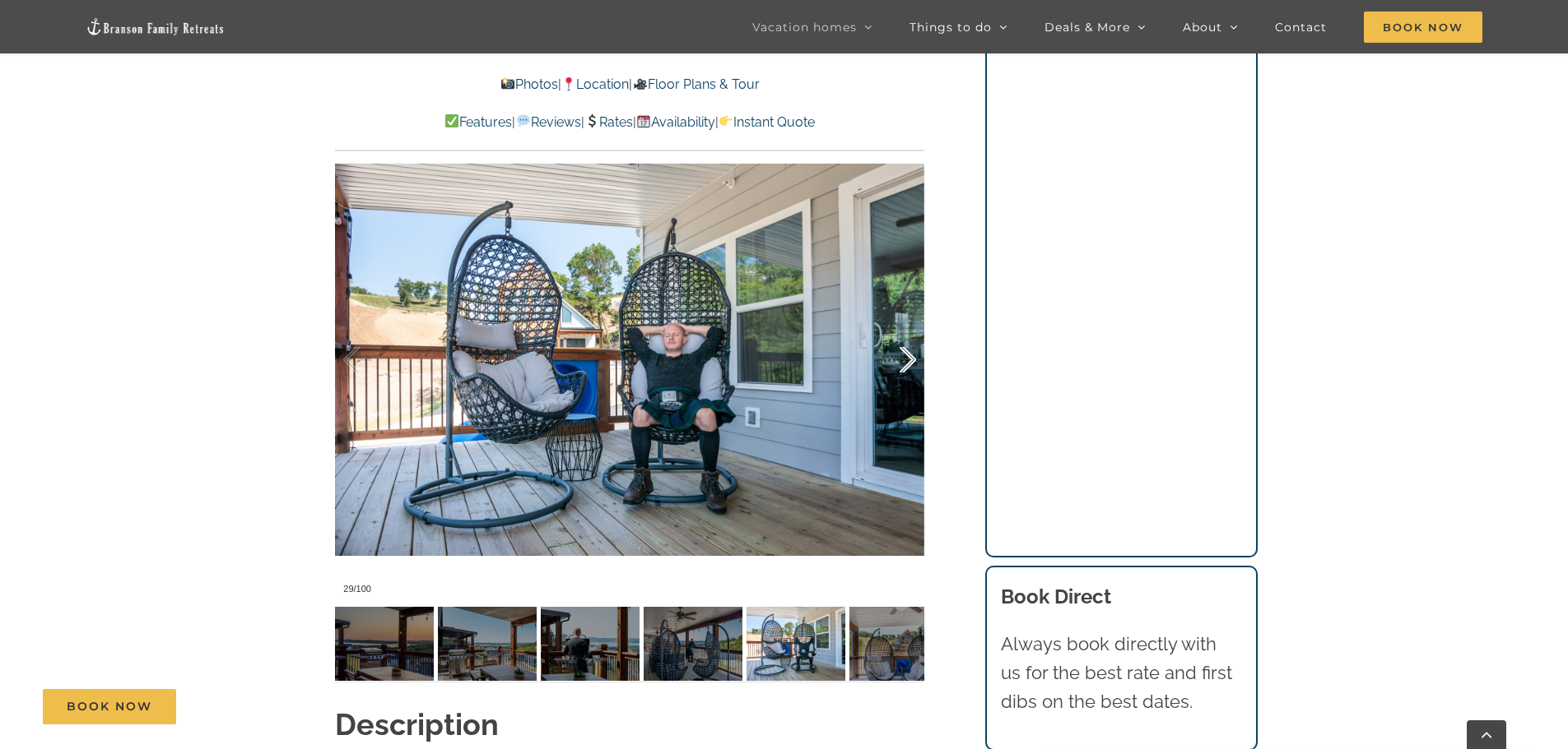
click at [911, 357] on div at bounding box center [891, 360] width 51 height 102
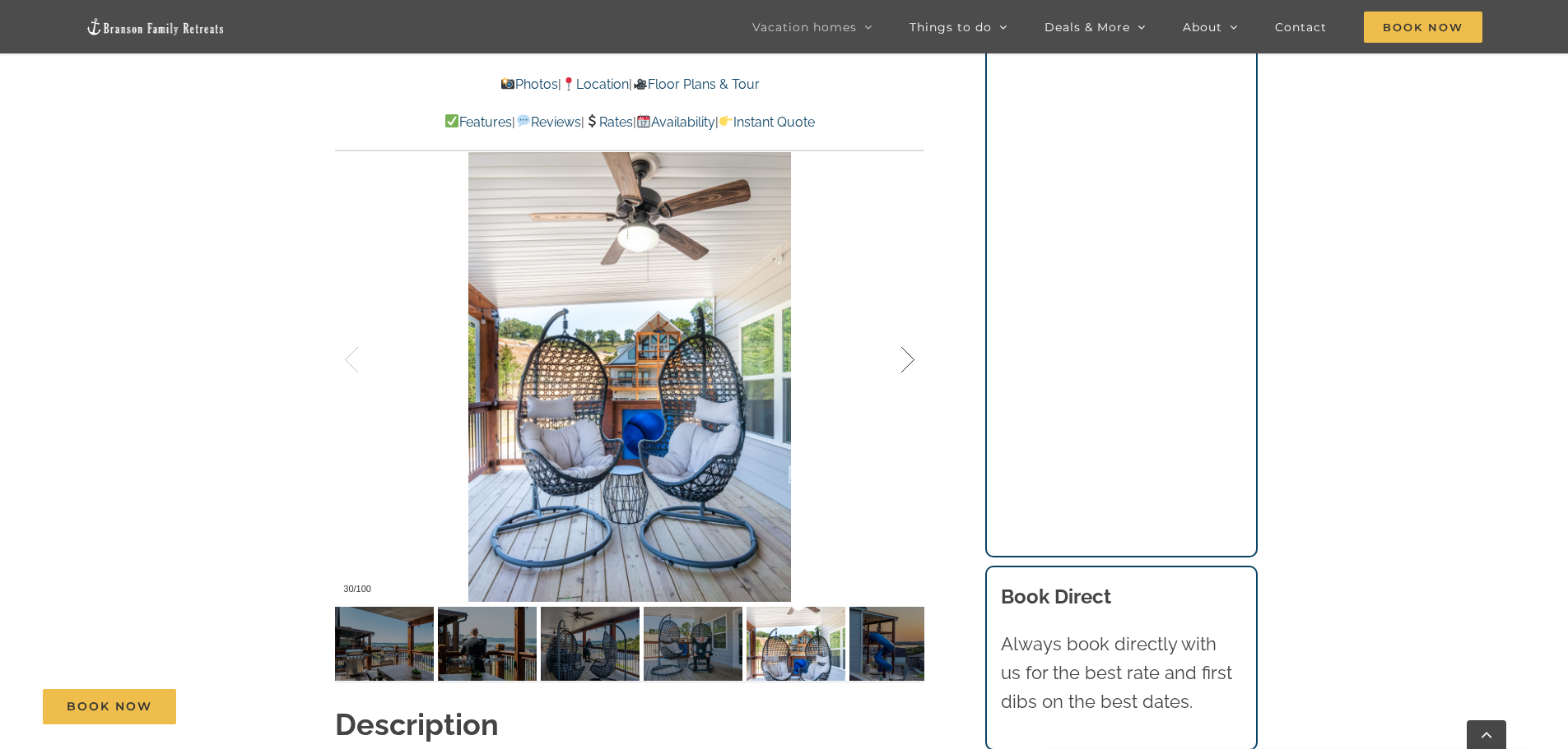
click at [911, 357] on div at bounding box center [891, 360] width 51 height 102
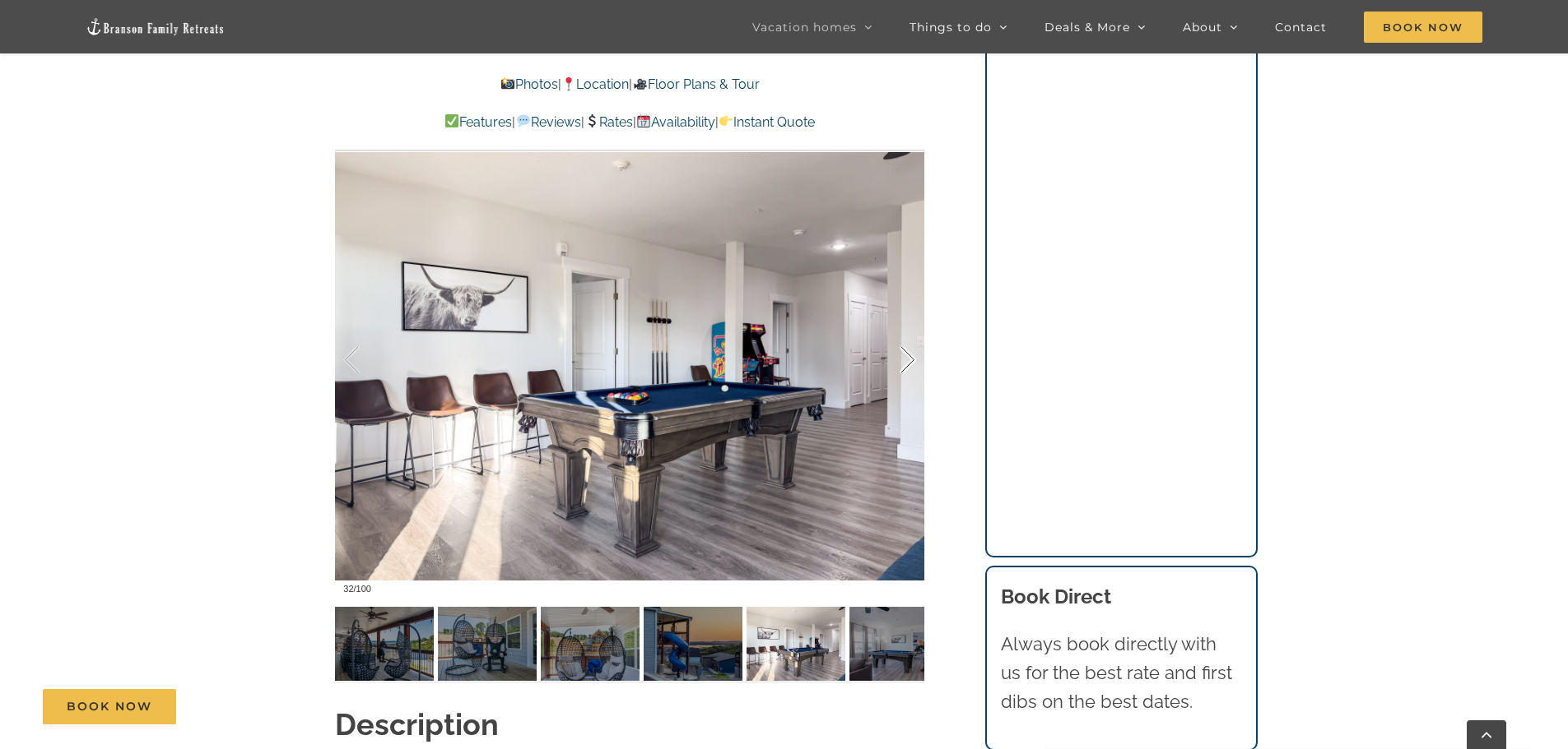
click at [911, 357] on div at bounding box center [891, 360] width 51 height 102
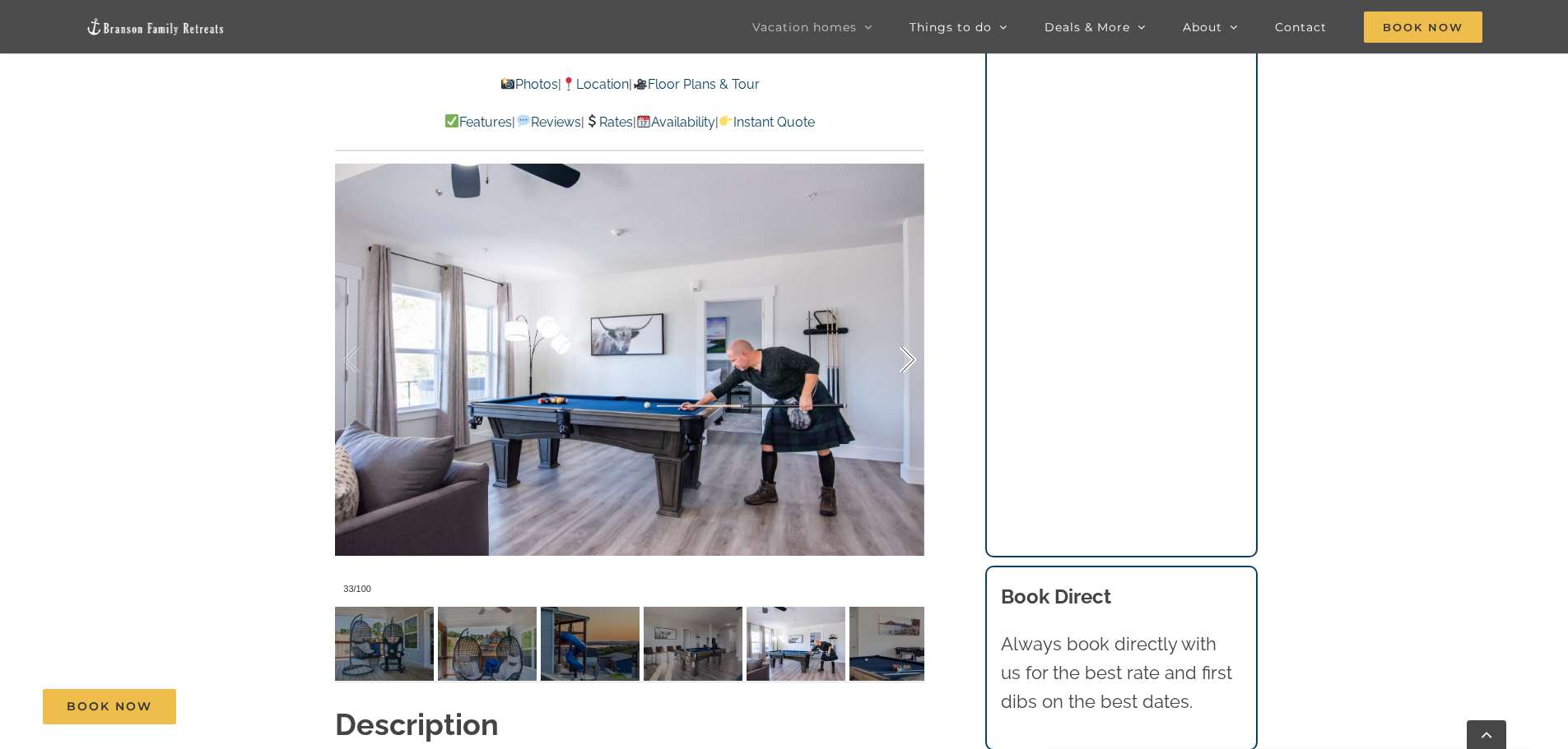
click at [911, 357] on div at bounding box center [891, 360] width 51 height 102
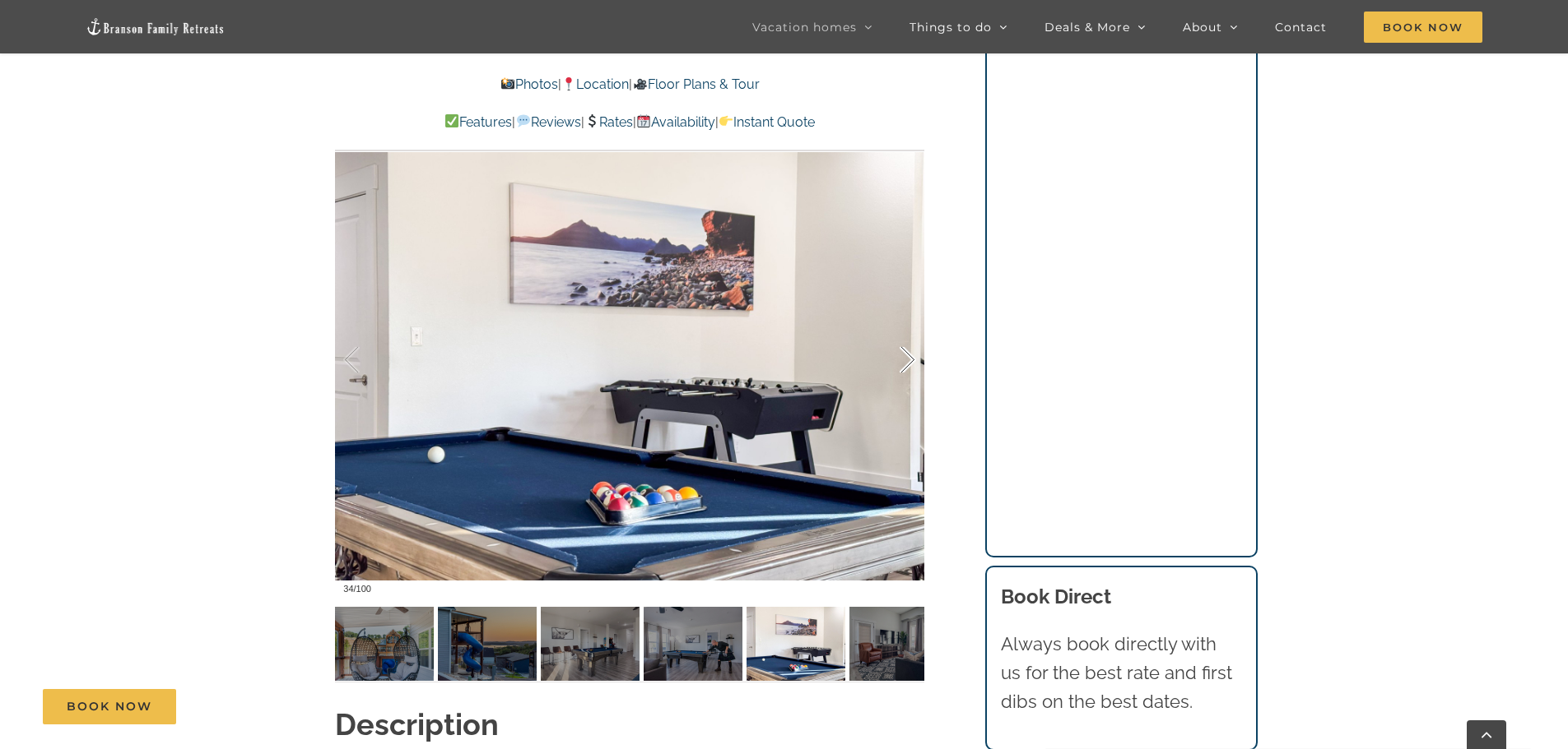
click at [911, 357] on div at bounding box center [891, 360] width 51 height 102
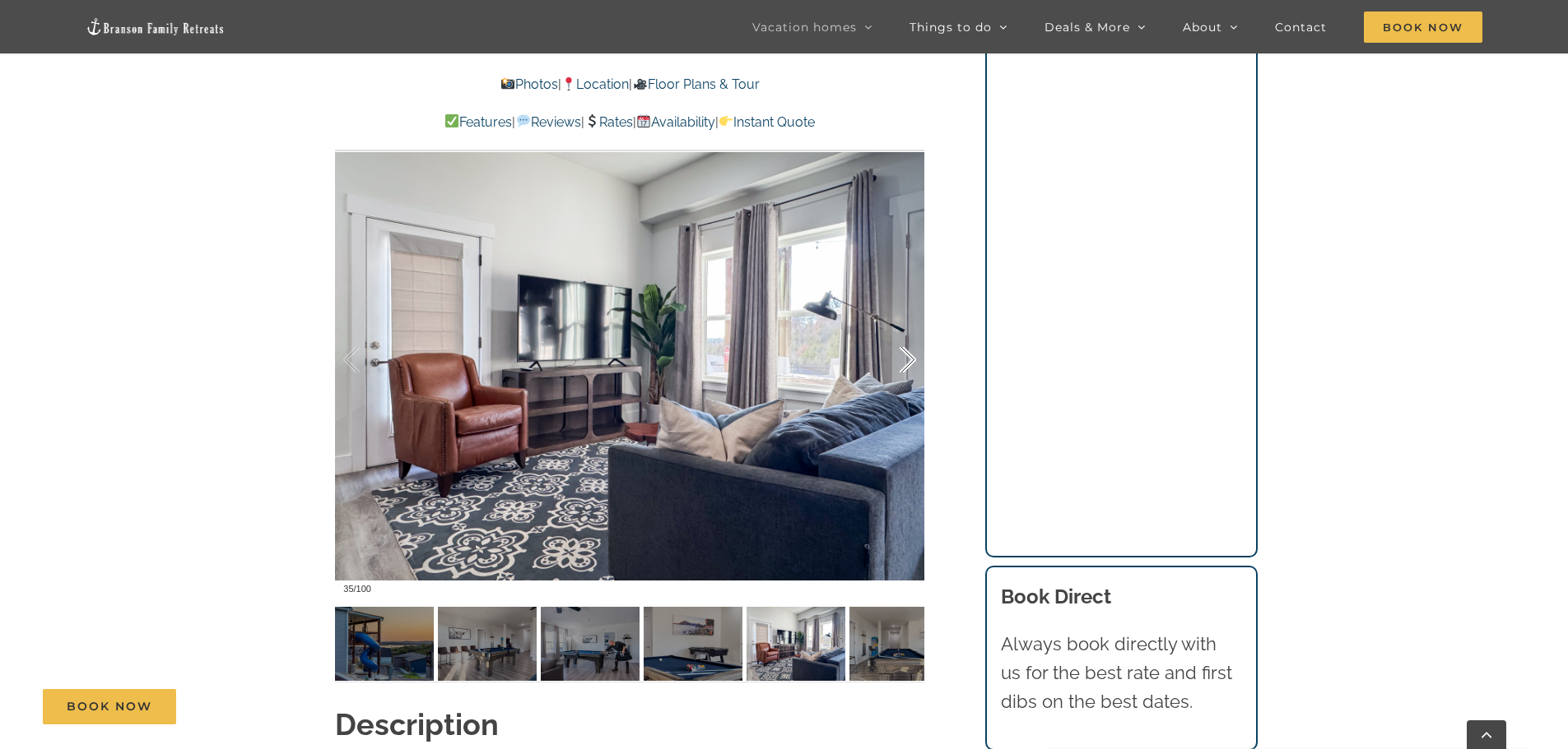
click at [911, 357] on div at bounding box center [891, 360] width 51 height 102
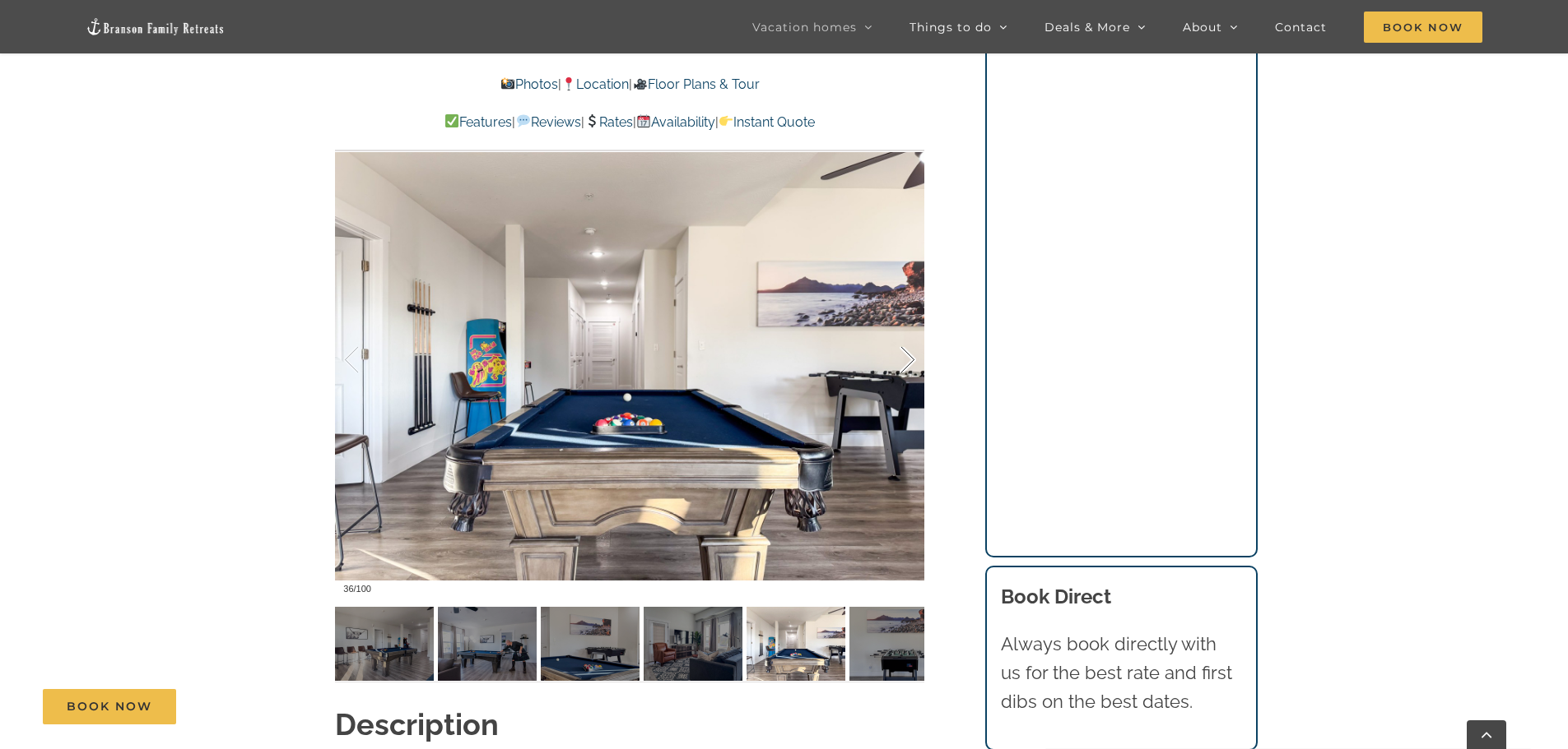
click at [911, 357] on div at bounding box center [891, 360] width 51 height 102
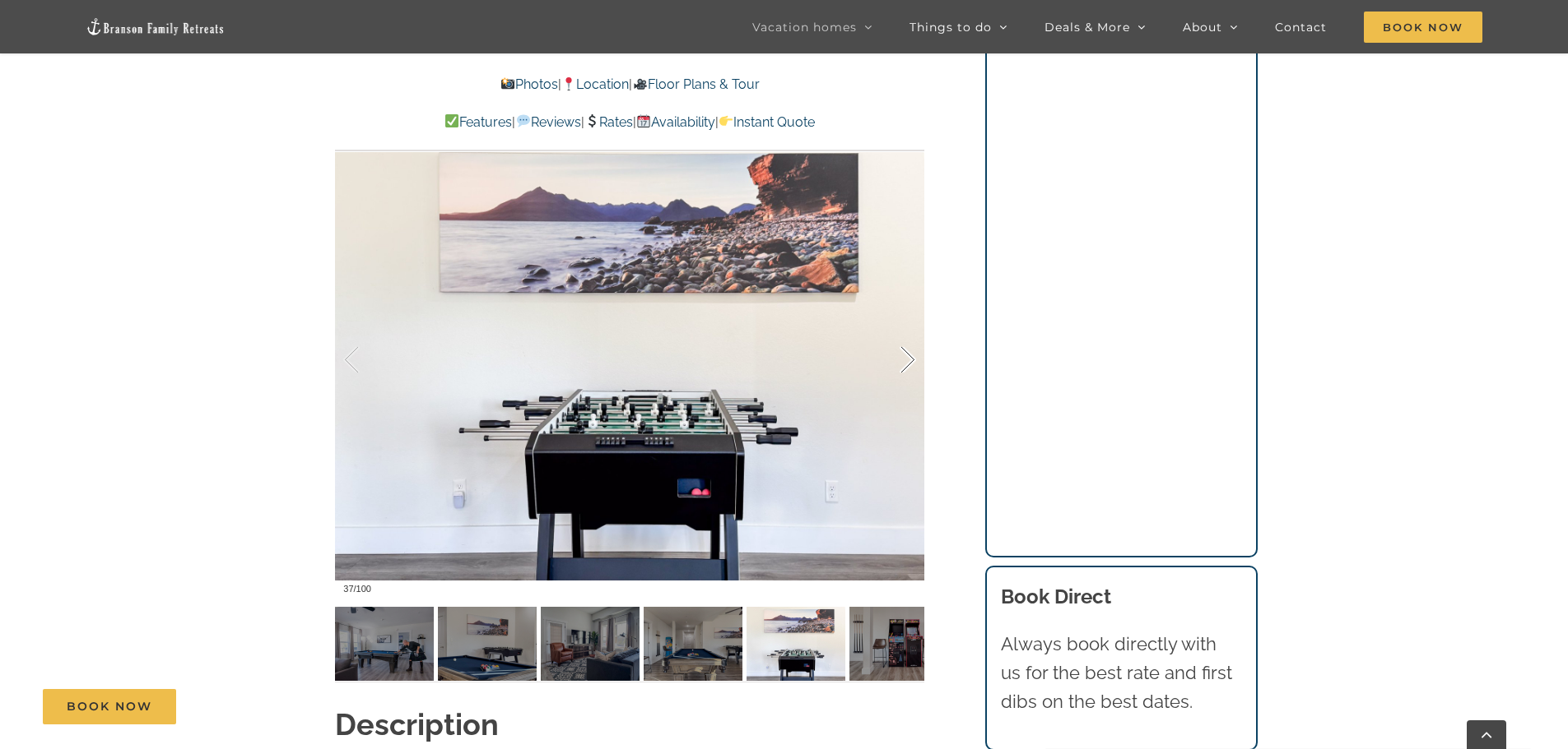
click at [911, 357] on div at bounding box center [891, 360] width 51 height 102
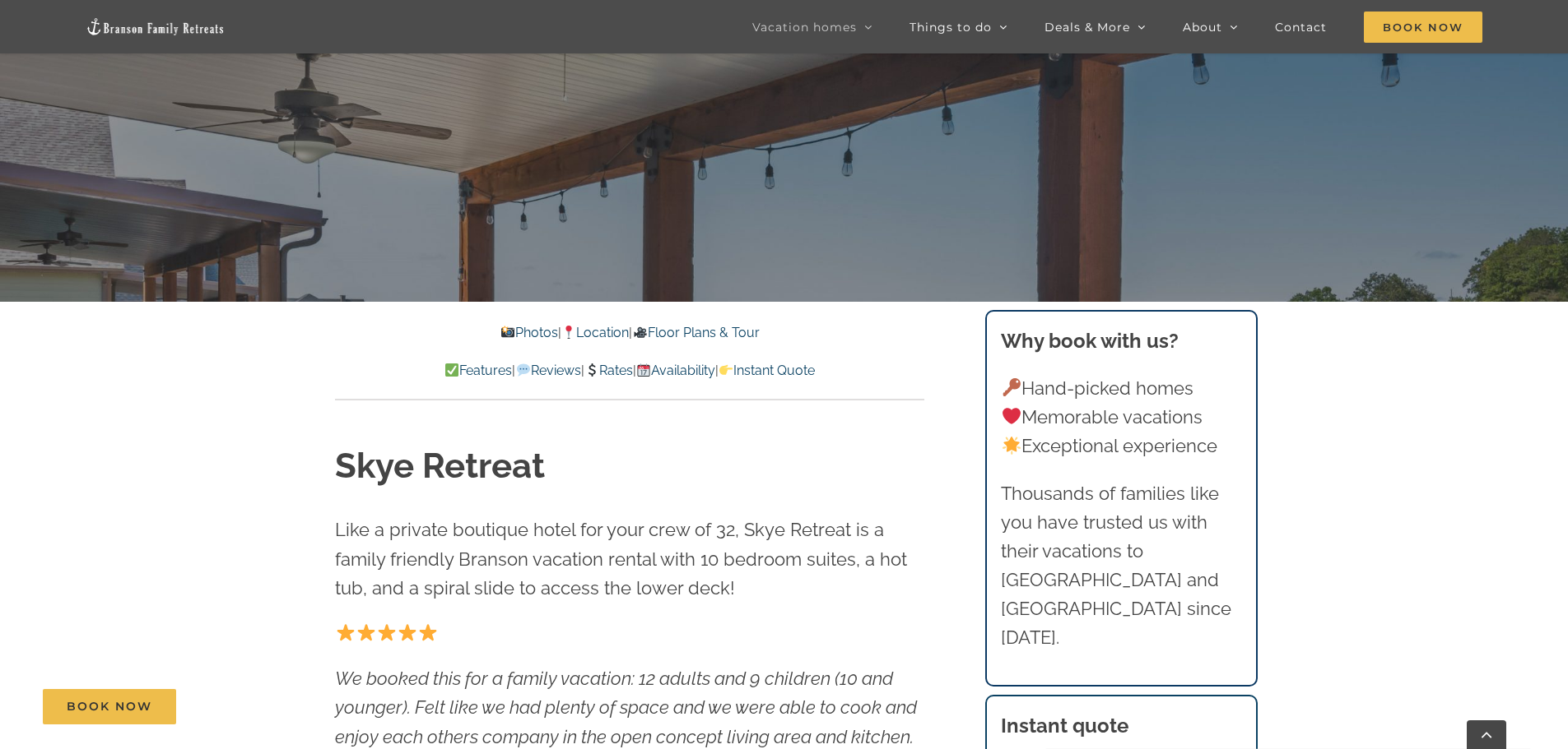
scroll to position [493, 0]
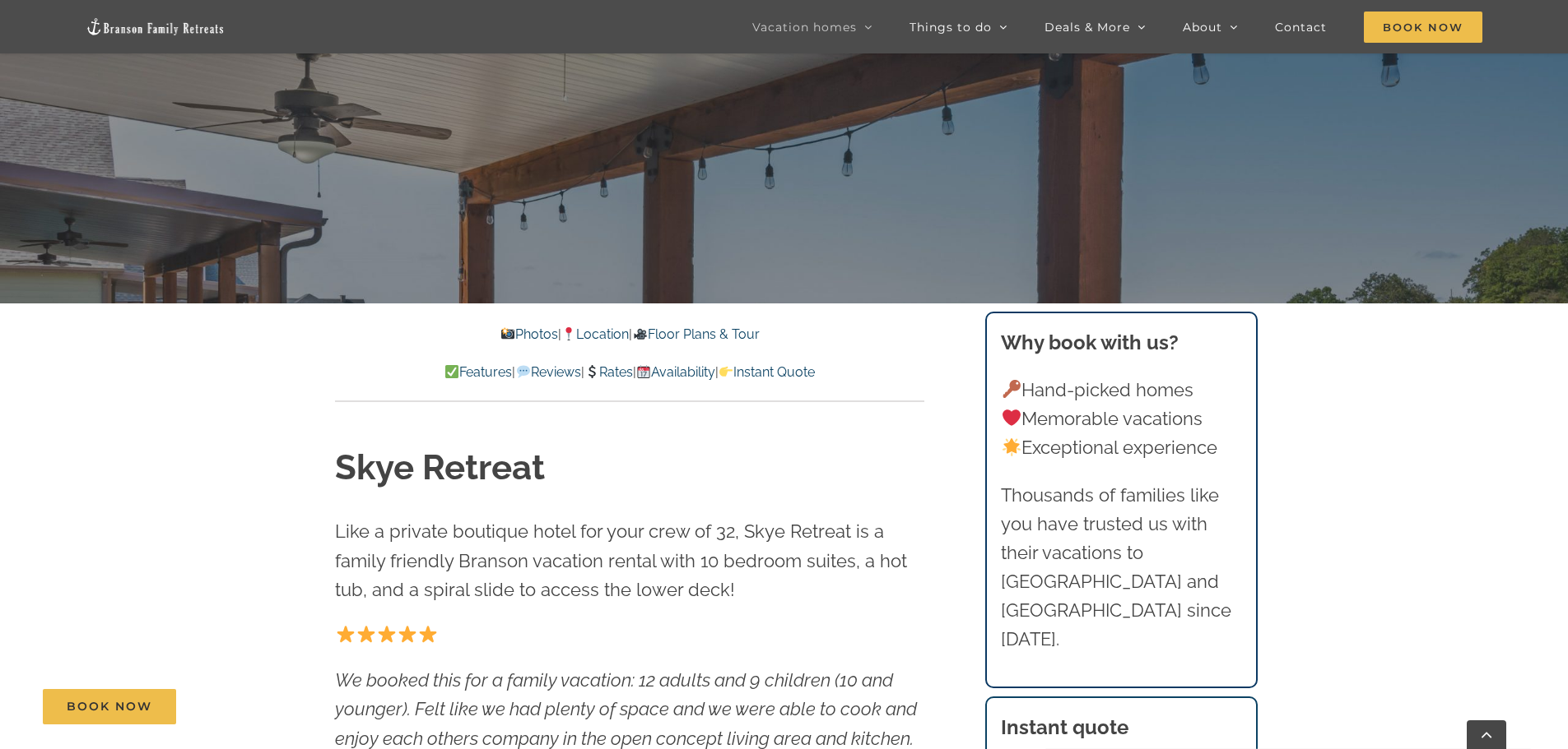
click at [610, 374] on link "Rates" at bounding box center [608, 372] width 49 height 15
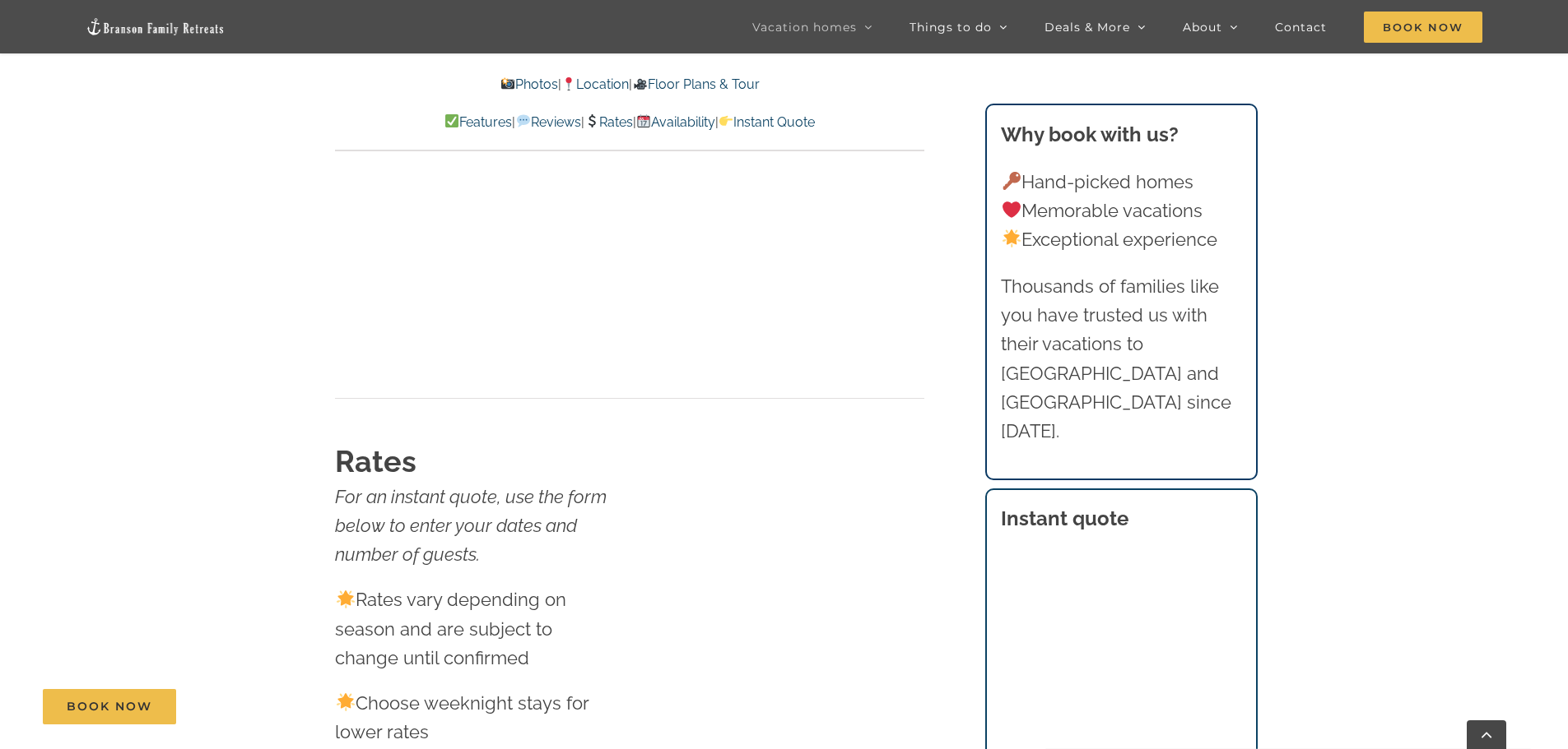
scroll to position [10257, 0]
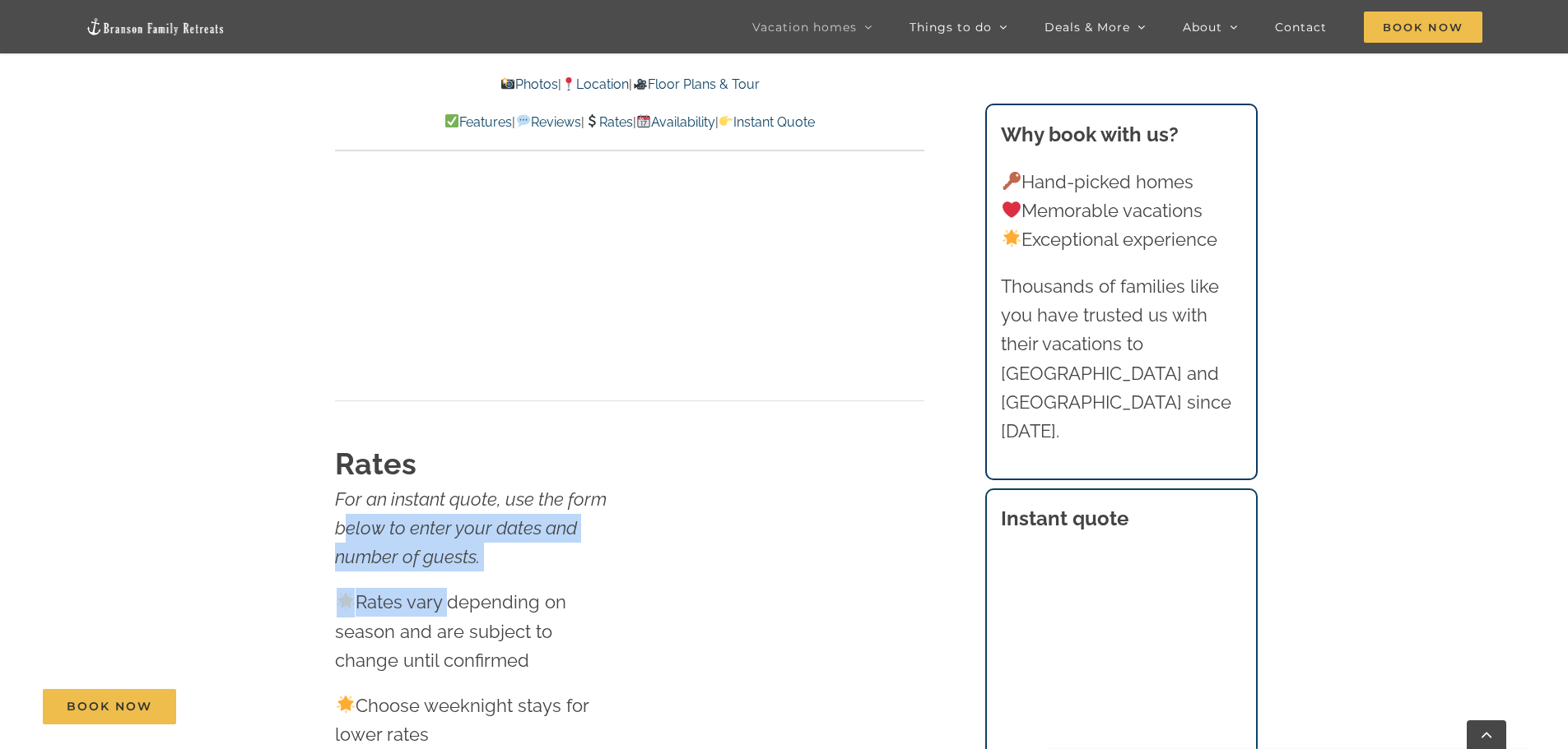
drag, startPoint x: 341, startPoint y: 428, endPoint x: 442, endPoint y: 475, distance: 111.4
click at [442, 475] on div "Rates For an instant quote, use the form below to enter your dates and number o…" at bounding box center [476, 642] width 283 height 397
click at [442, 588] on p "Rates vary depending on season and are subject to change until confirmed" at bounding box center [476, 632] width 283 height 87
drag, startPoint x: 457, startPoint y: 498, endPoint x: 534, endPoint y: 552, distance: 94.0
click at [534, 588] on p "Rates vary depending on season and are subject to change until confirmed" at bounding box center [476, 632] width 283 height 87
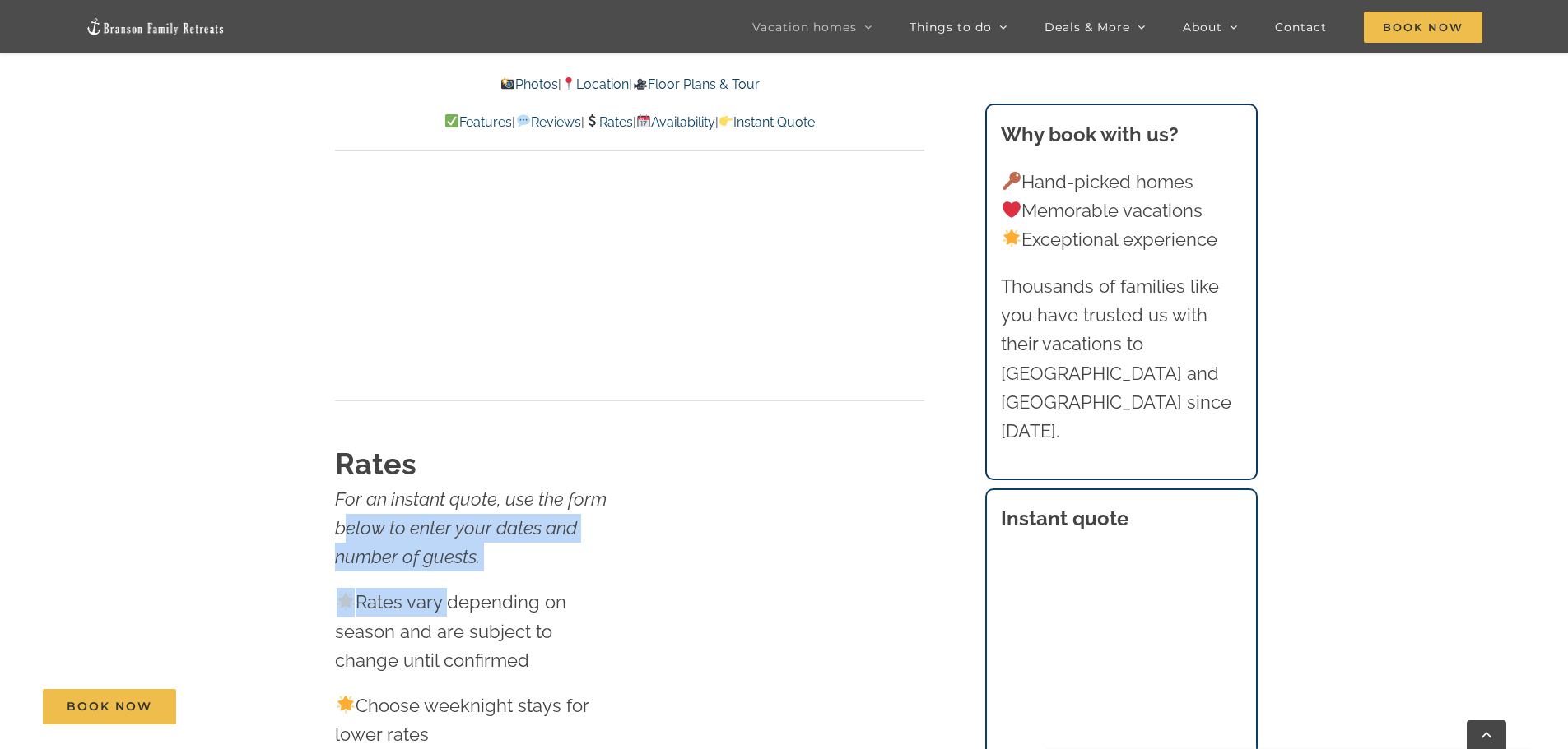
click at [534, 588] on p "Rates vary depending on season and are subject to change until confirmed" at bounding box center [476, 632] width 283 height 87
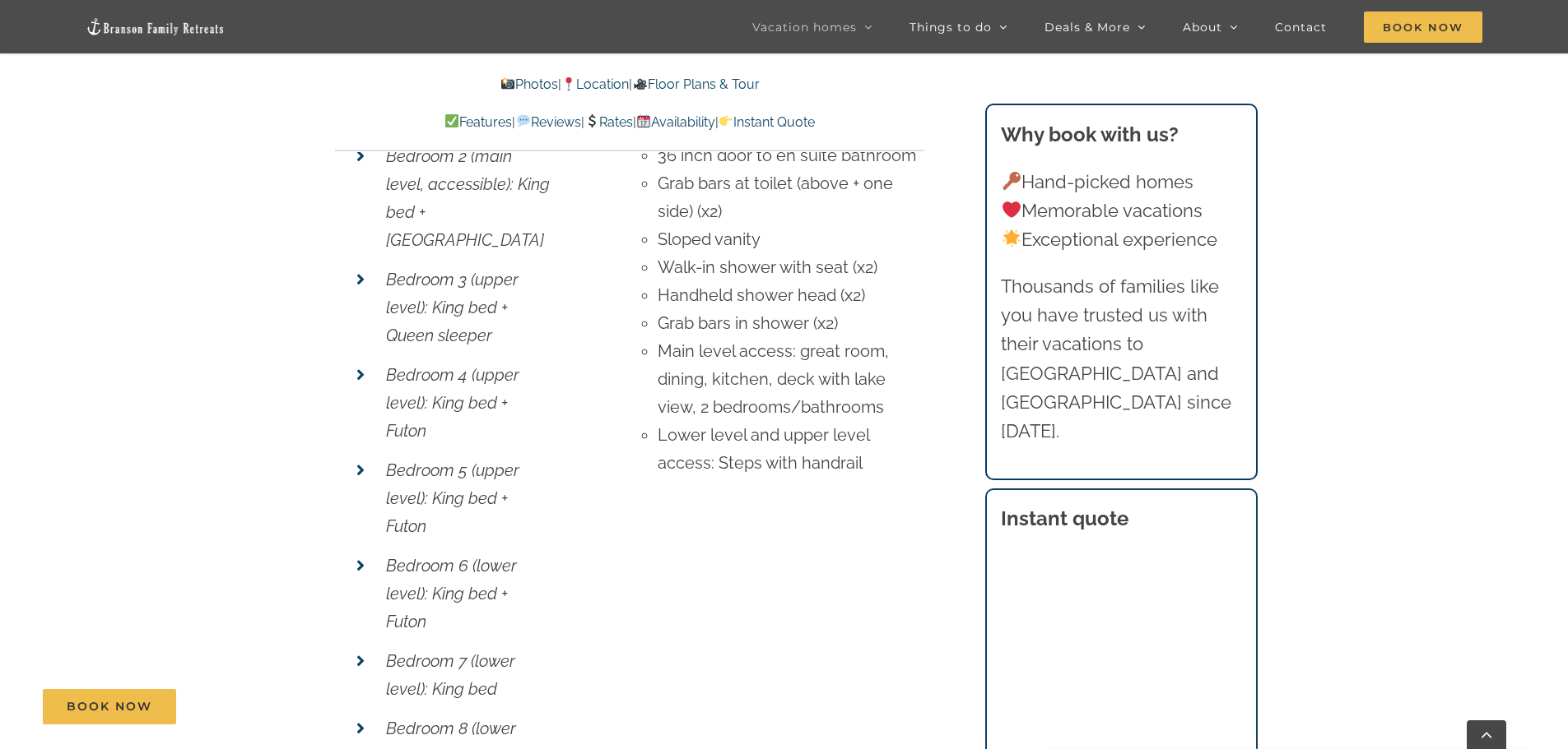
scroll to position [6719, 0]
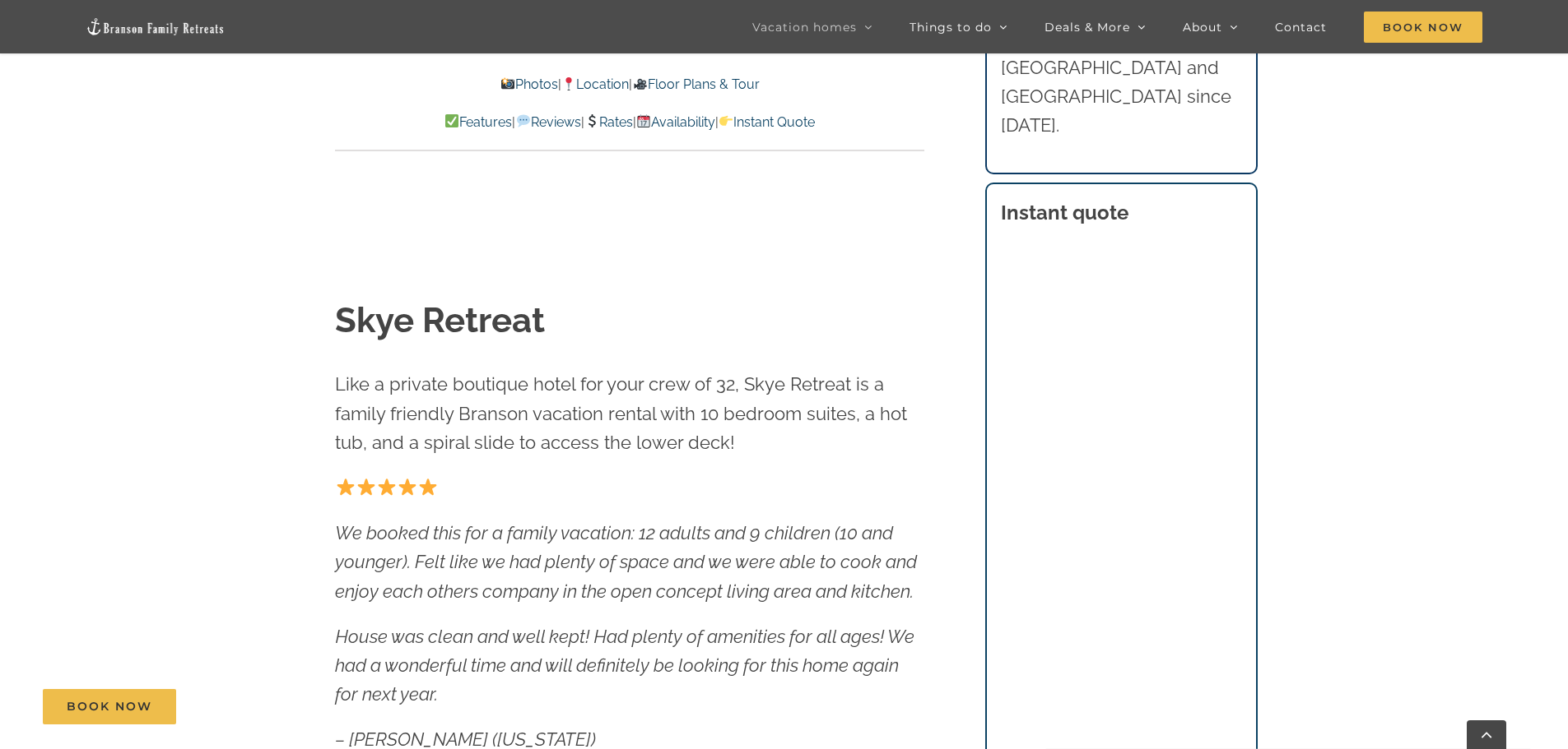
scroll to position [1152, 0]
